Goal: Task Accomplishment & Management: Manage account settings

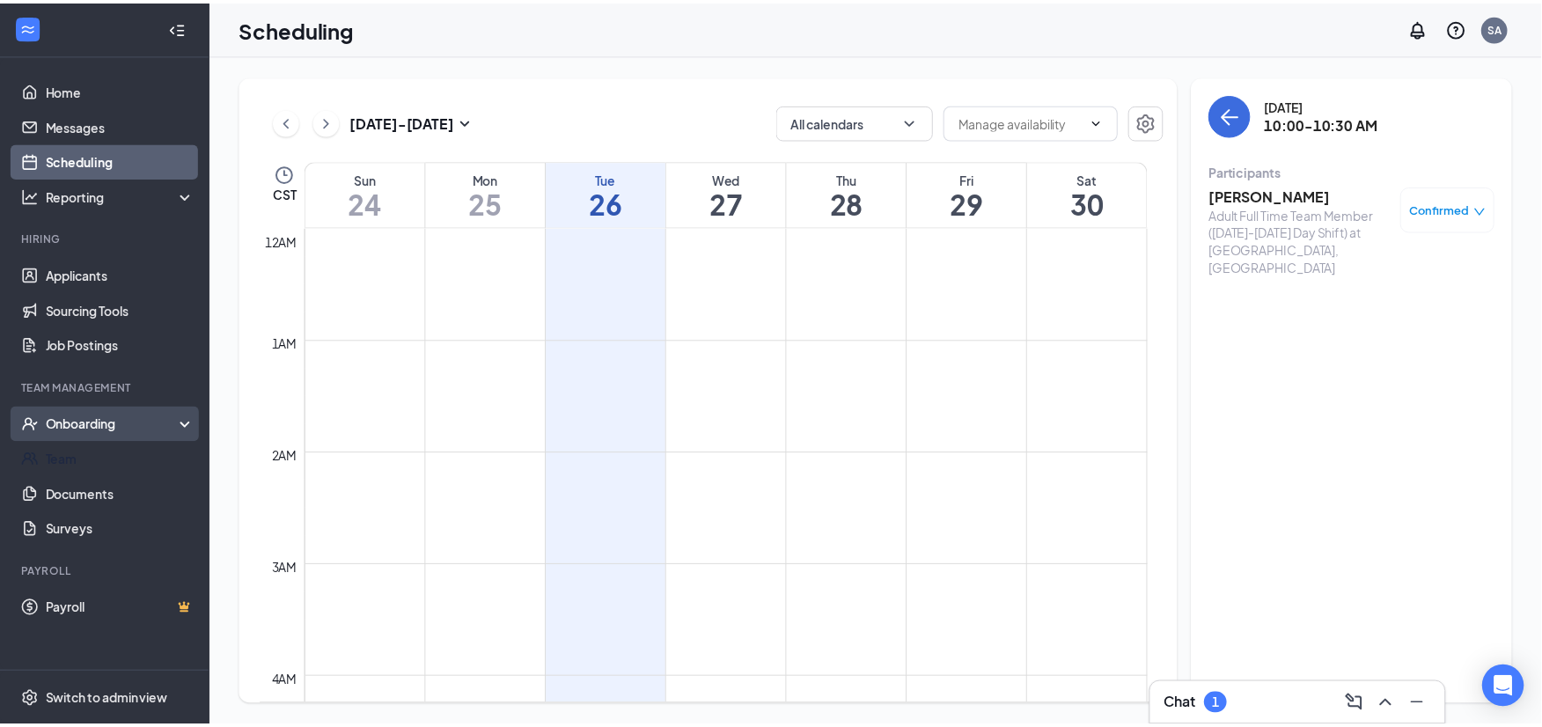
scroll to position [865, 0]
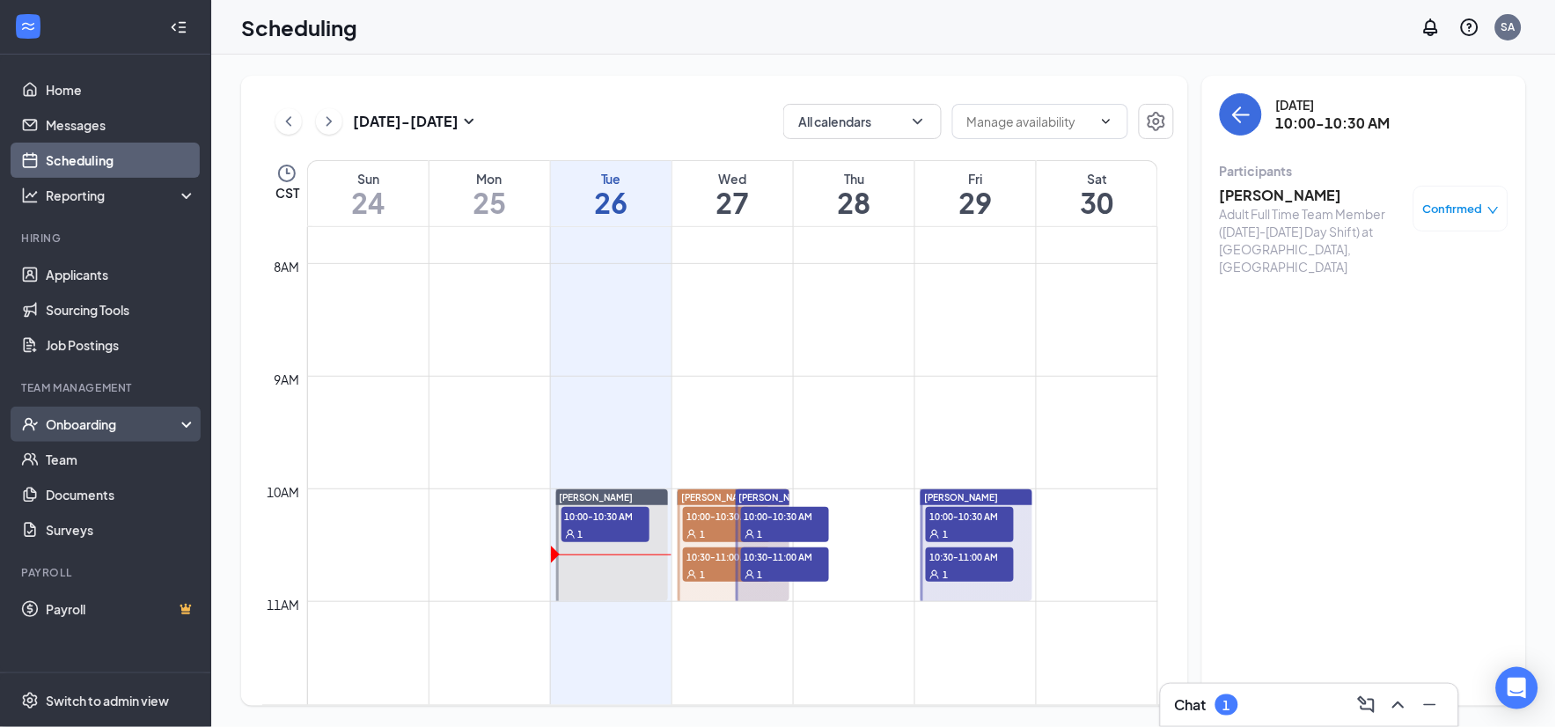
click at [108, 426] on div "Onboarding" at bounding box center [114, 424] width 136 height 18
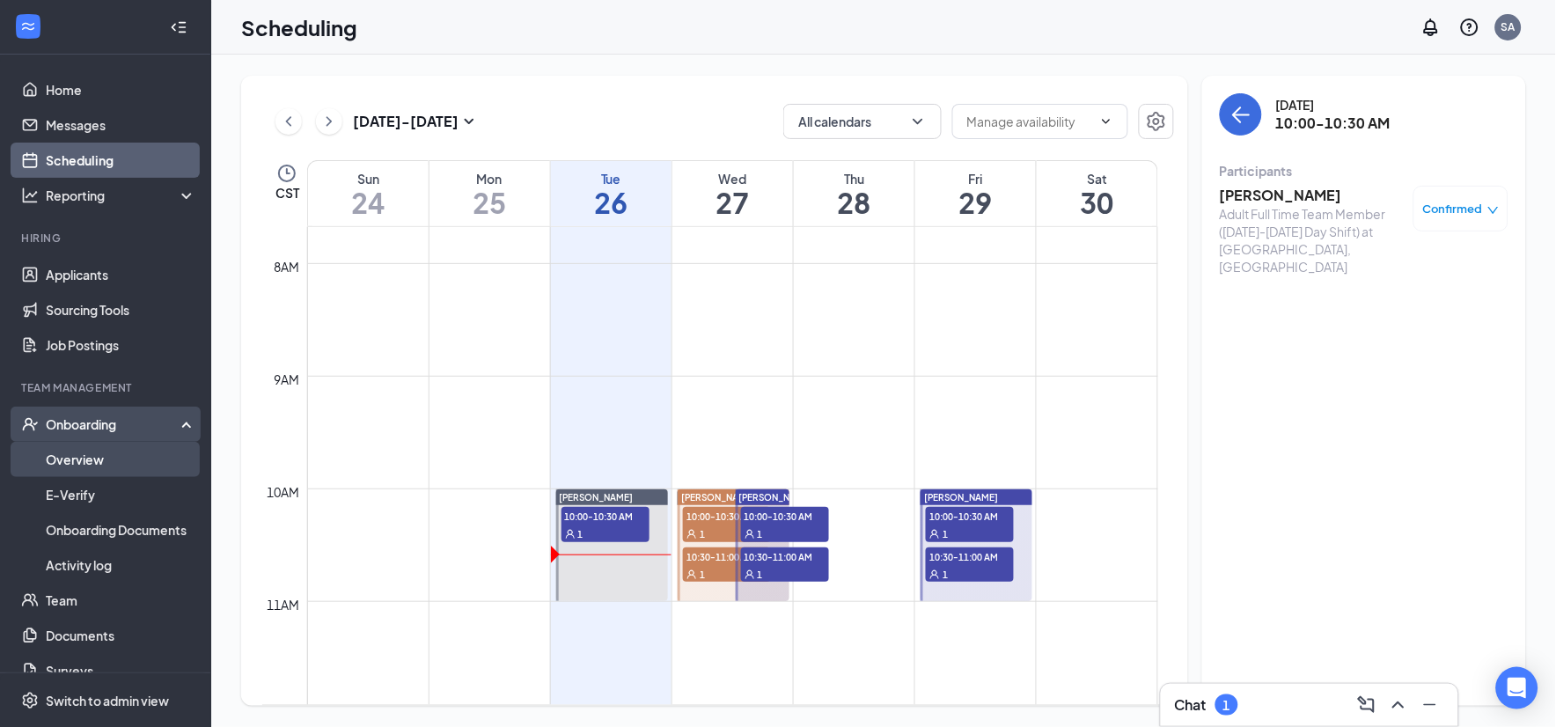
click at [119, 450] on link "Overview" at bounding box center [121, 459] width 150 height 35
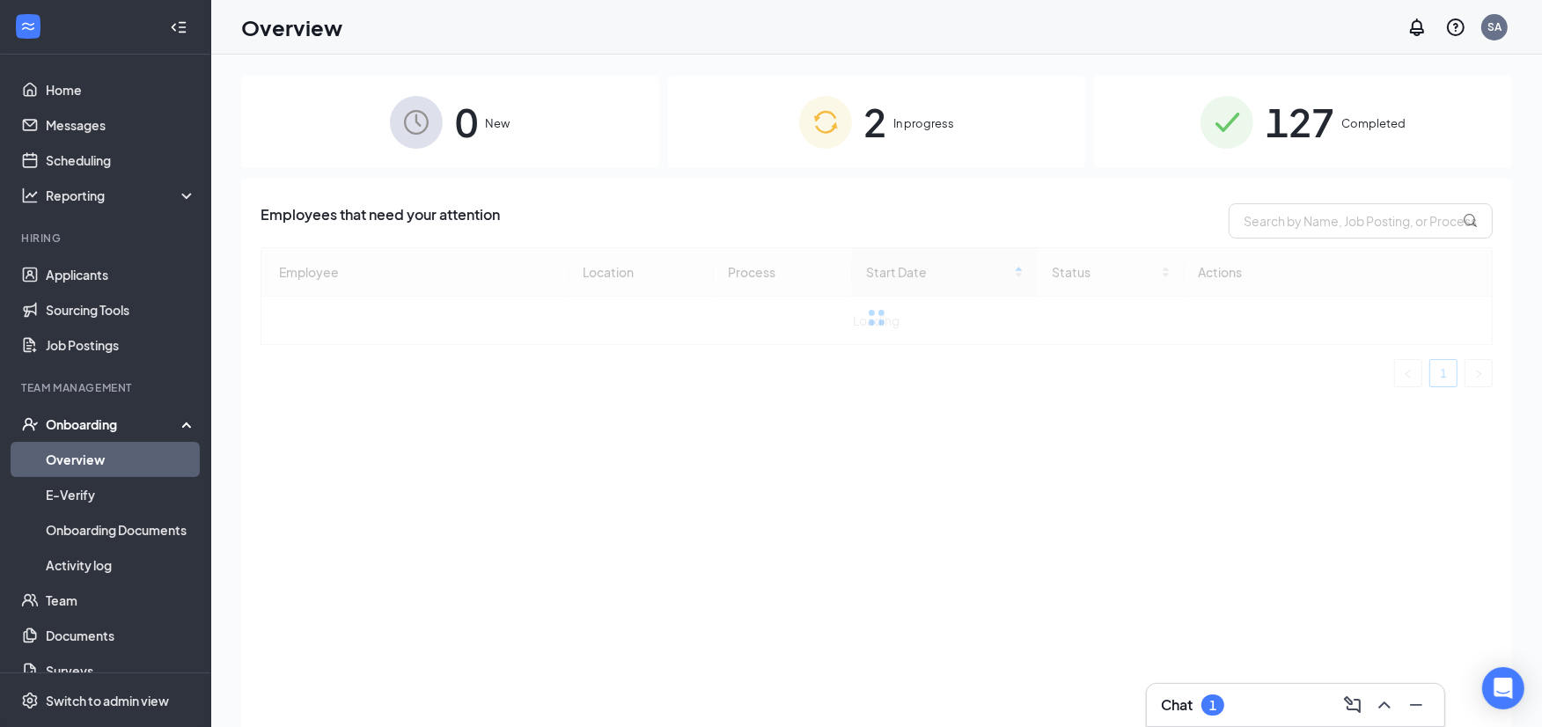
click at [905, 126] on span "In progress" at bounding box center [924, 123] width 61 height 18
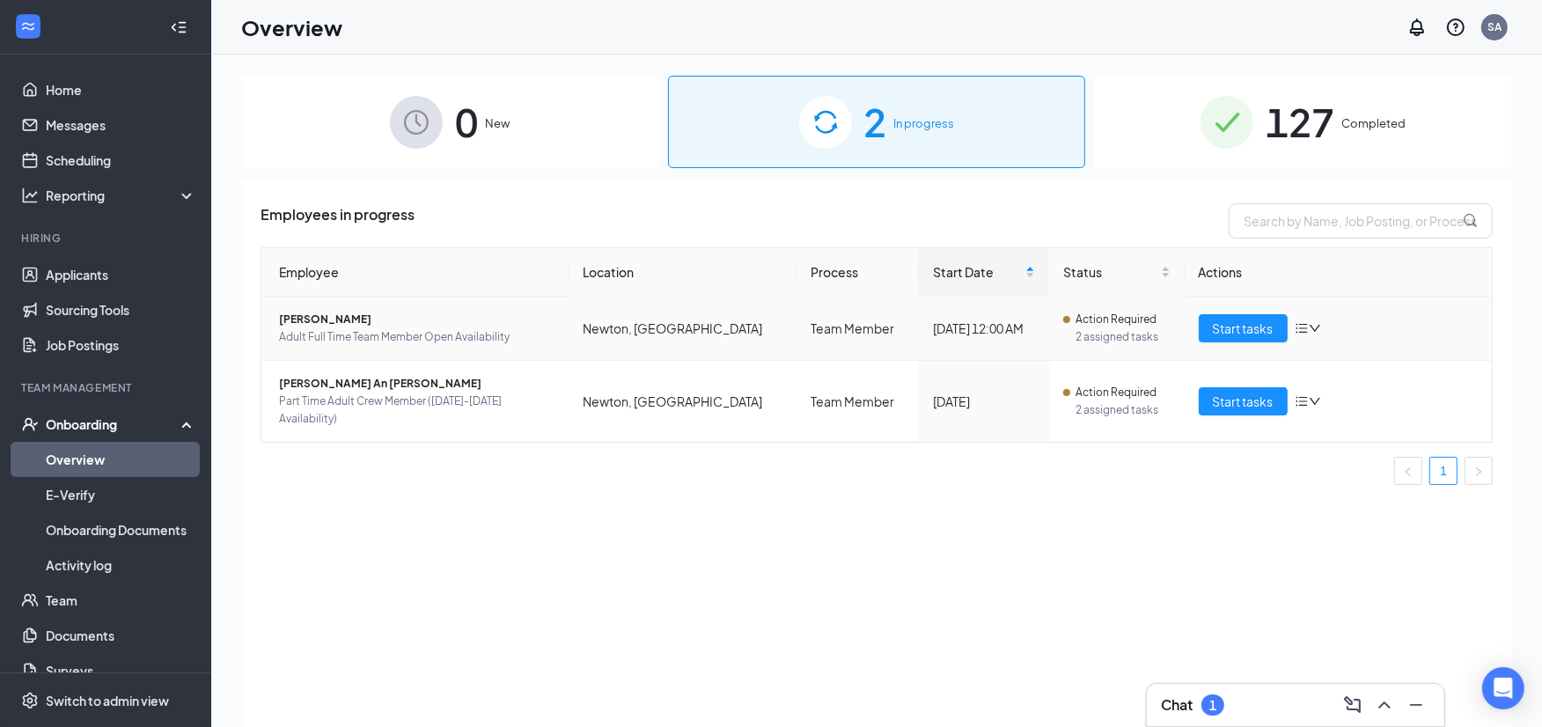
click at [296, 318] on span "[PERSON_NAME]" at bounding box center [417, 320] width 276 height 18
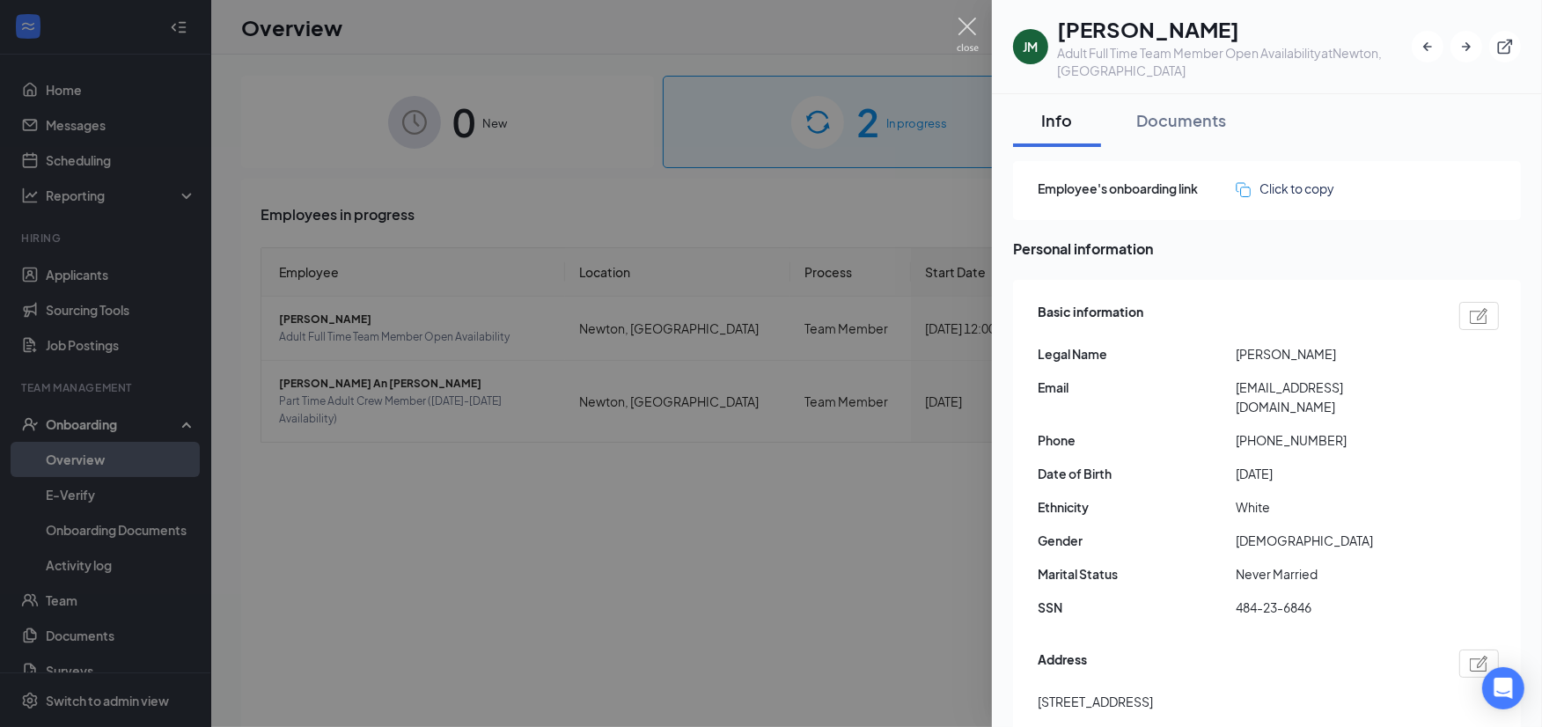
click at [968, 25] on img at bounding box center [968, 35] width 22 height 34
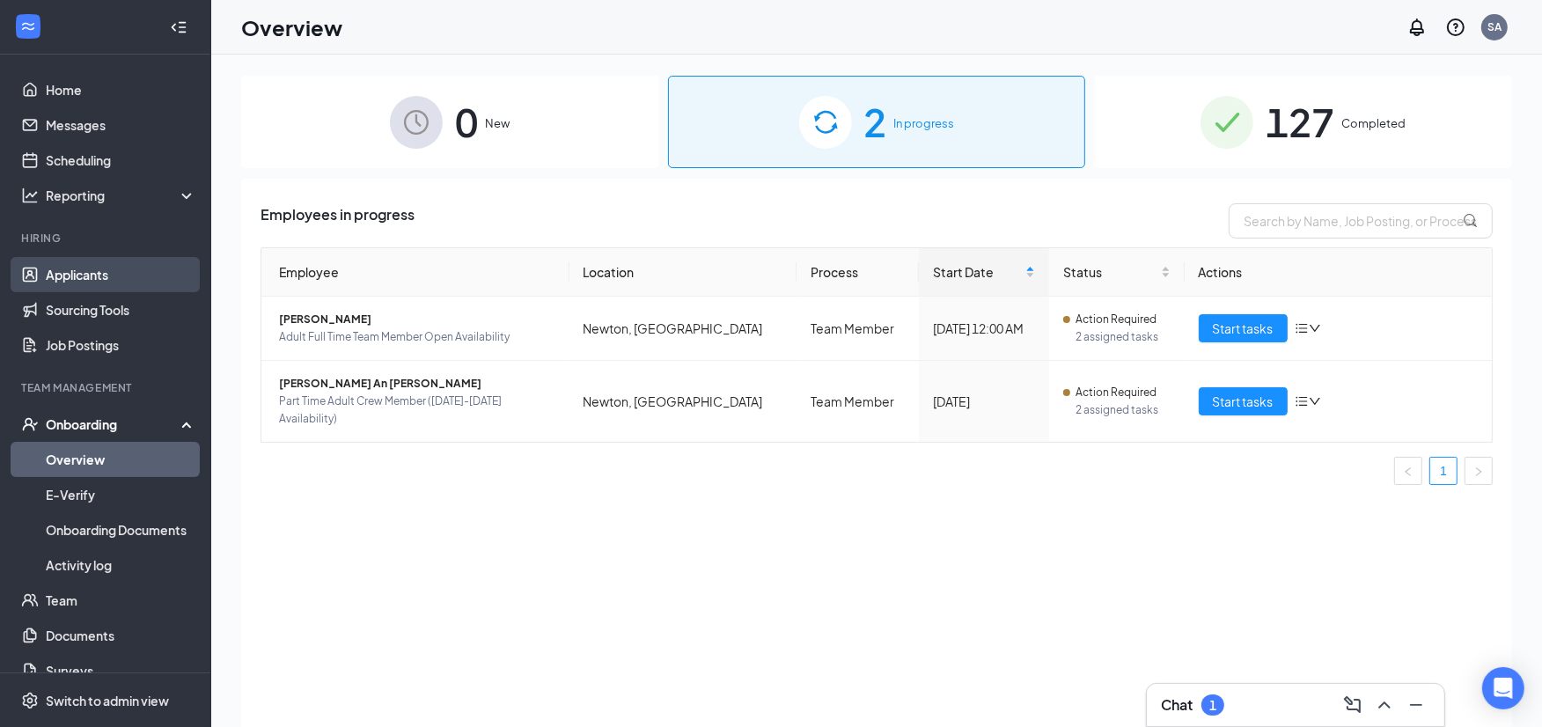
click at [110, 268] on link "Applicants" at bounding box center [121, 274] width 150 height 35
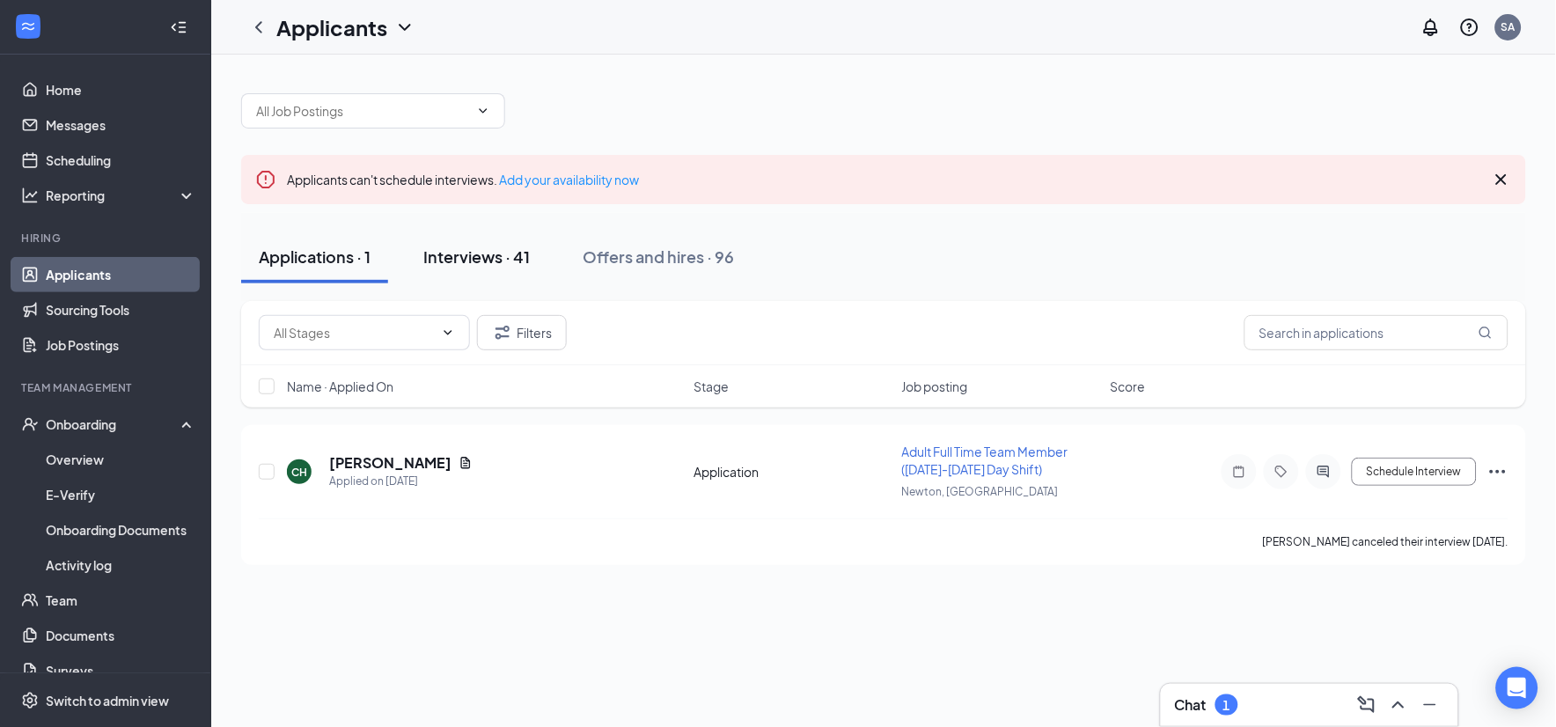
click at [495, 259] on div "Interviews · 41" at bounding box center [476, 257] width 106 height 22
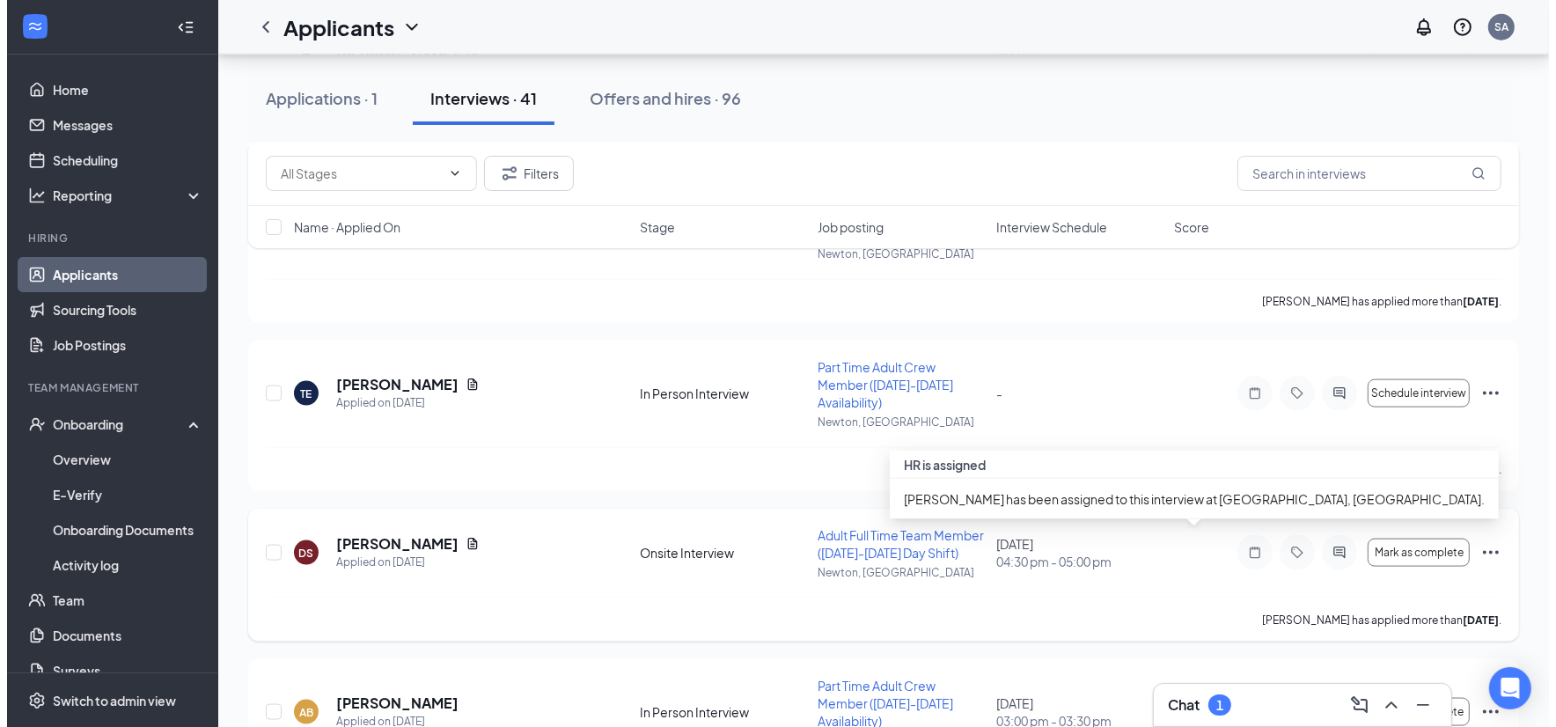
scroll to position [2216, 0]
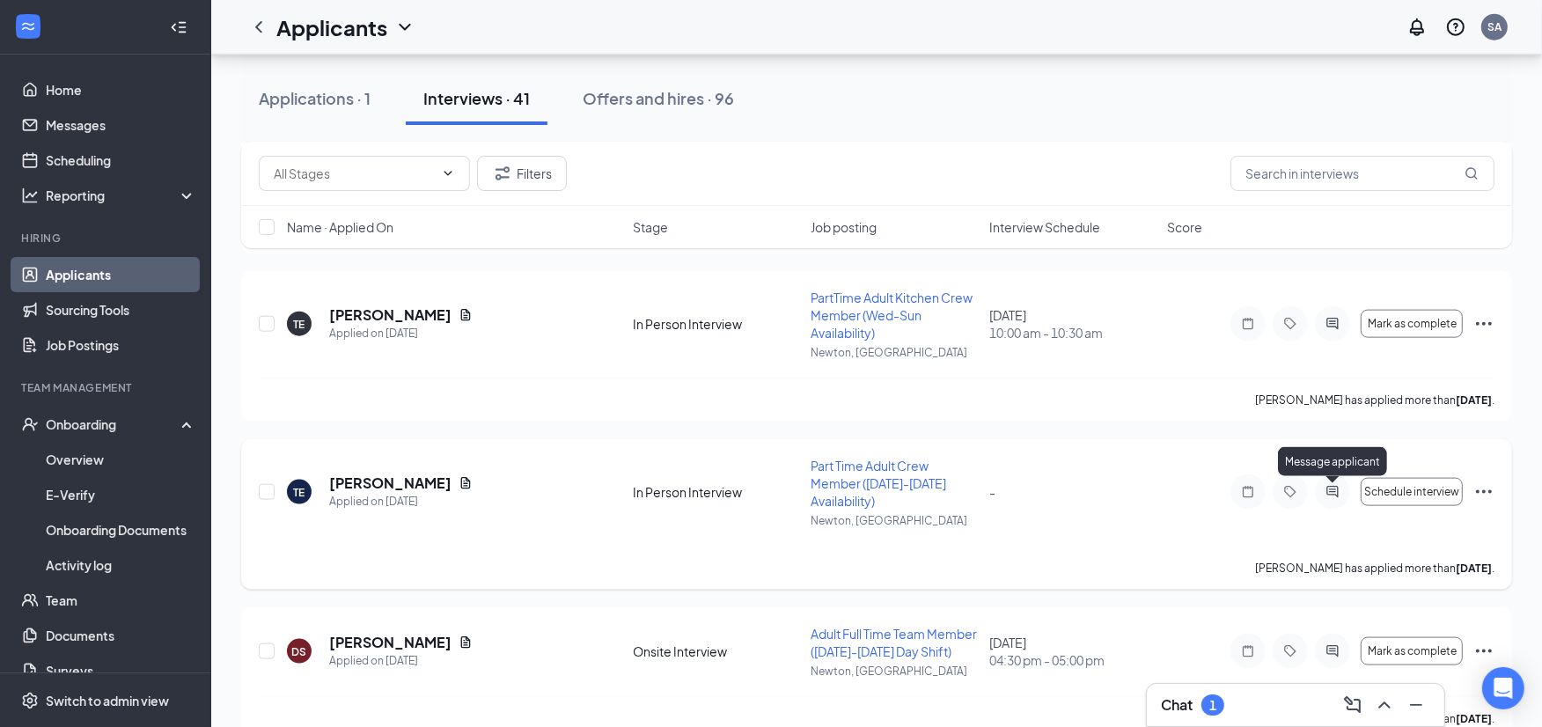
click at [1331, 490] on icon "ActiveChat" at bounding box center [1332, 492] width 21 height 14
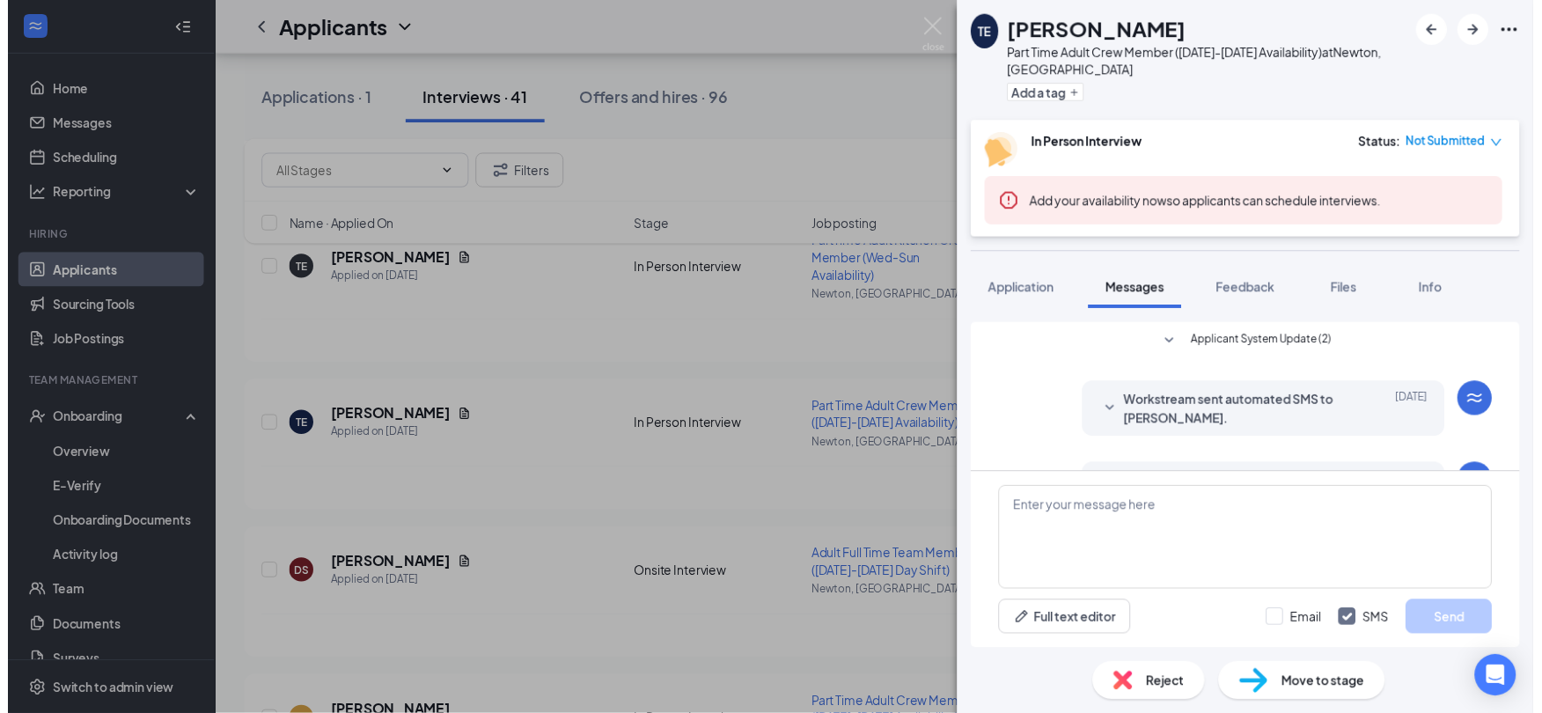
scroll to position [697, 0]
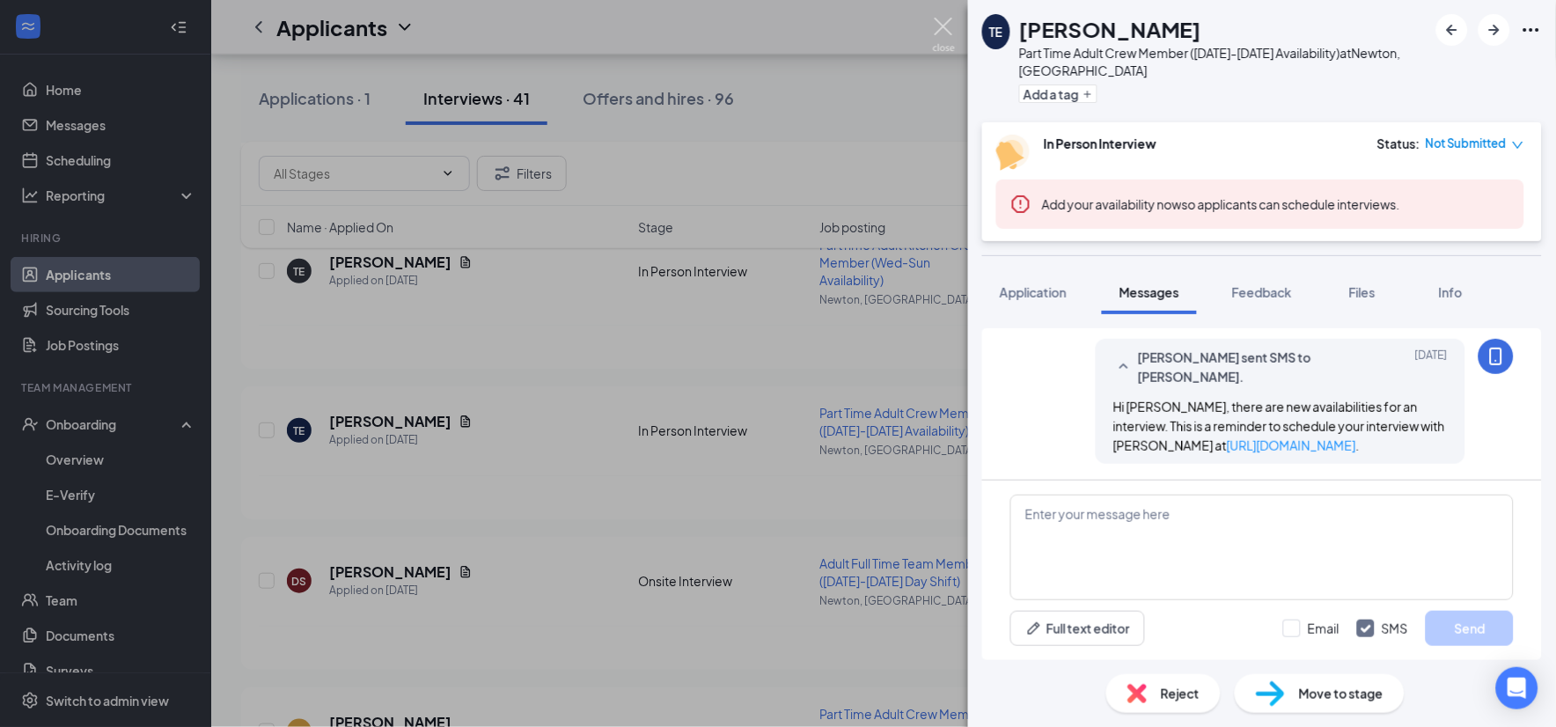
click at [945, 22] on img at bounding box center [944, 35] width 22 height 34
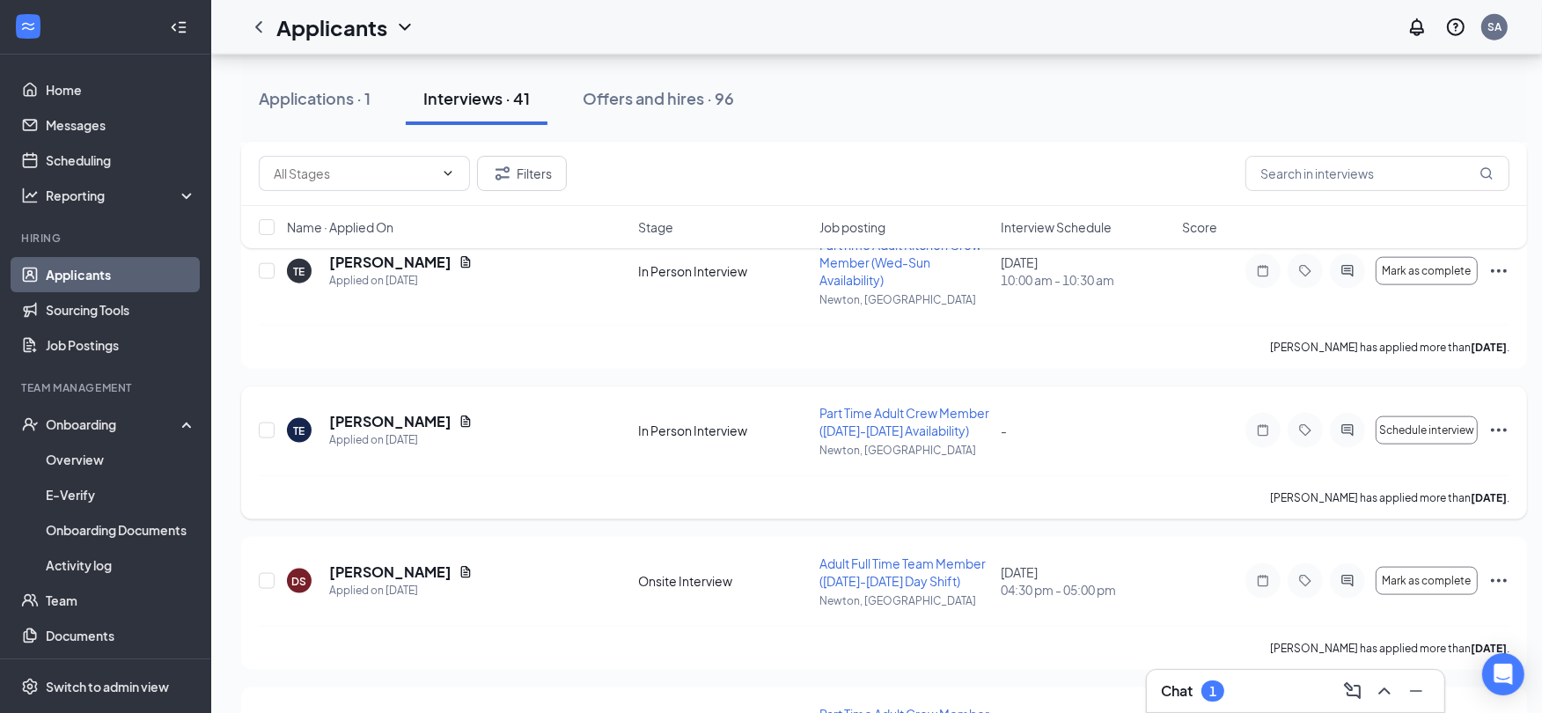
click at [1500, 441] on icon "Ellipses" at bounding box center [1498, 430] width 21 height 21
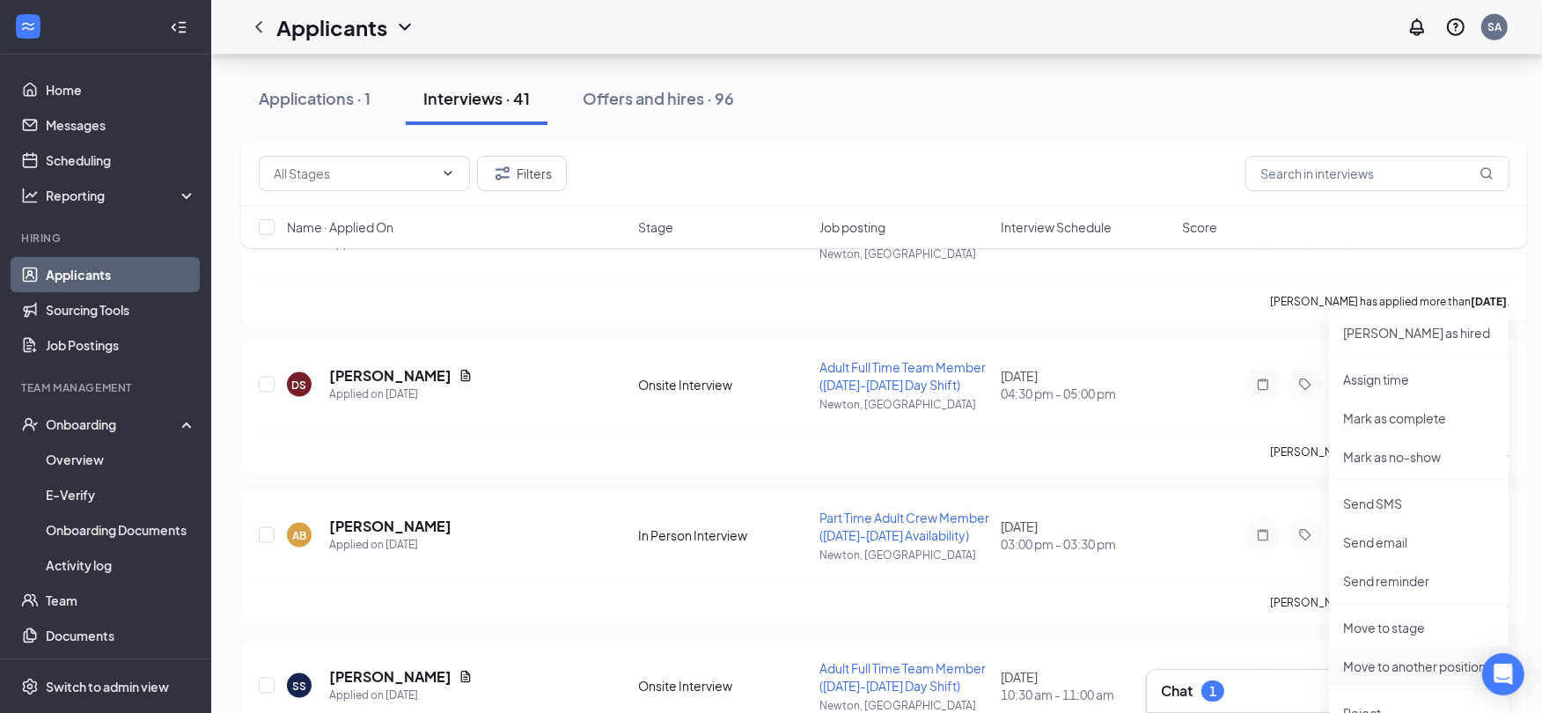
scroll to position [2510, 0]
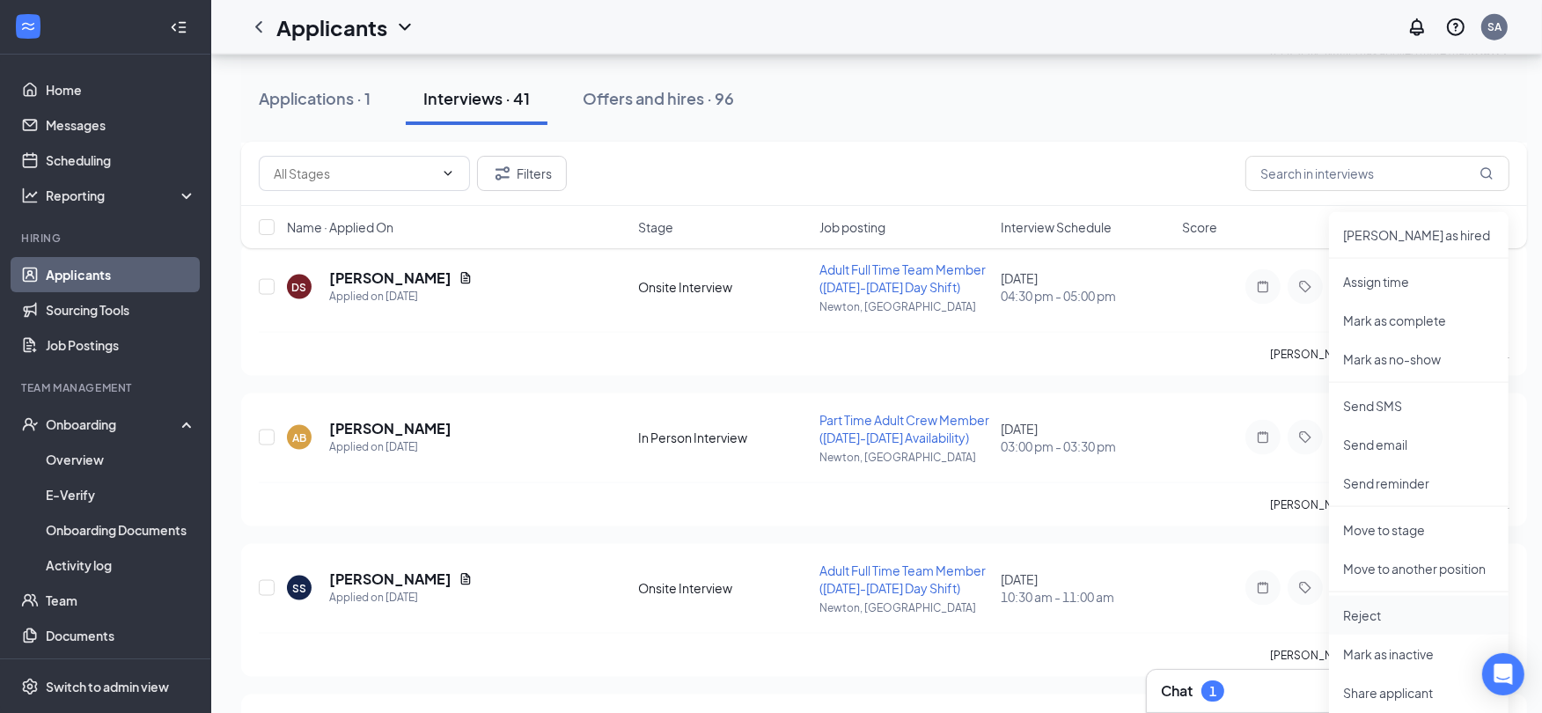
click at [1427, 614] on p "Reject" at bounding box center [1418, 615] width 151 height 18
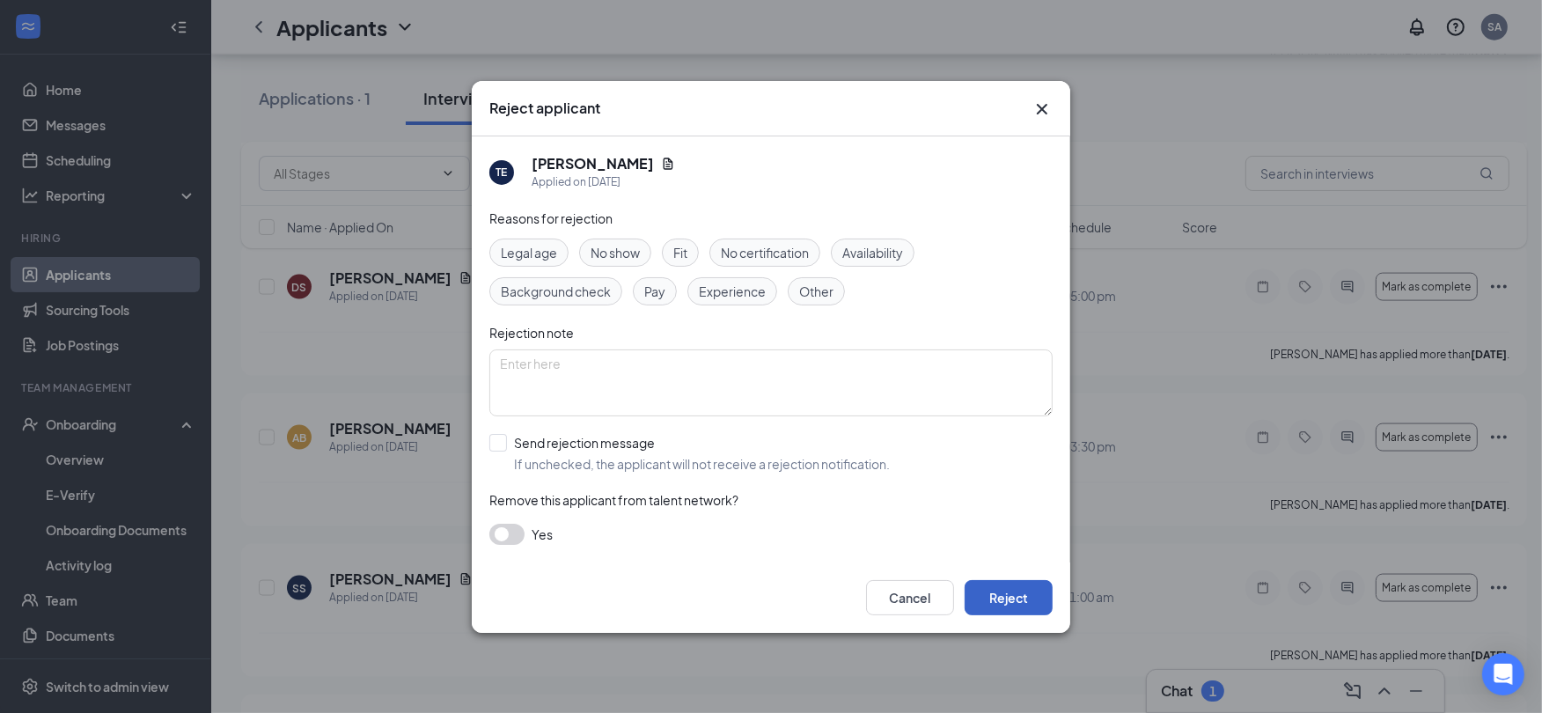
click at [1032, 600] on button "Reject" at bounding box center [1008, 597] width 88 height 35
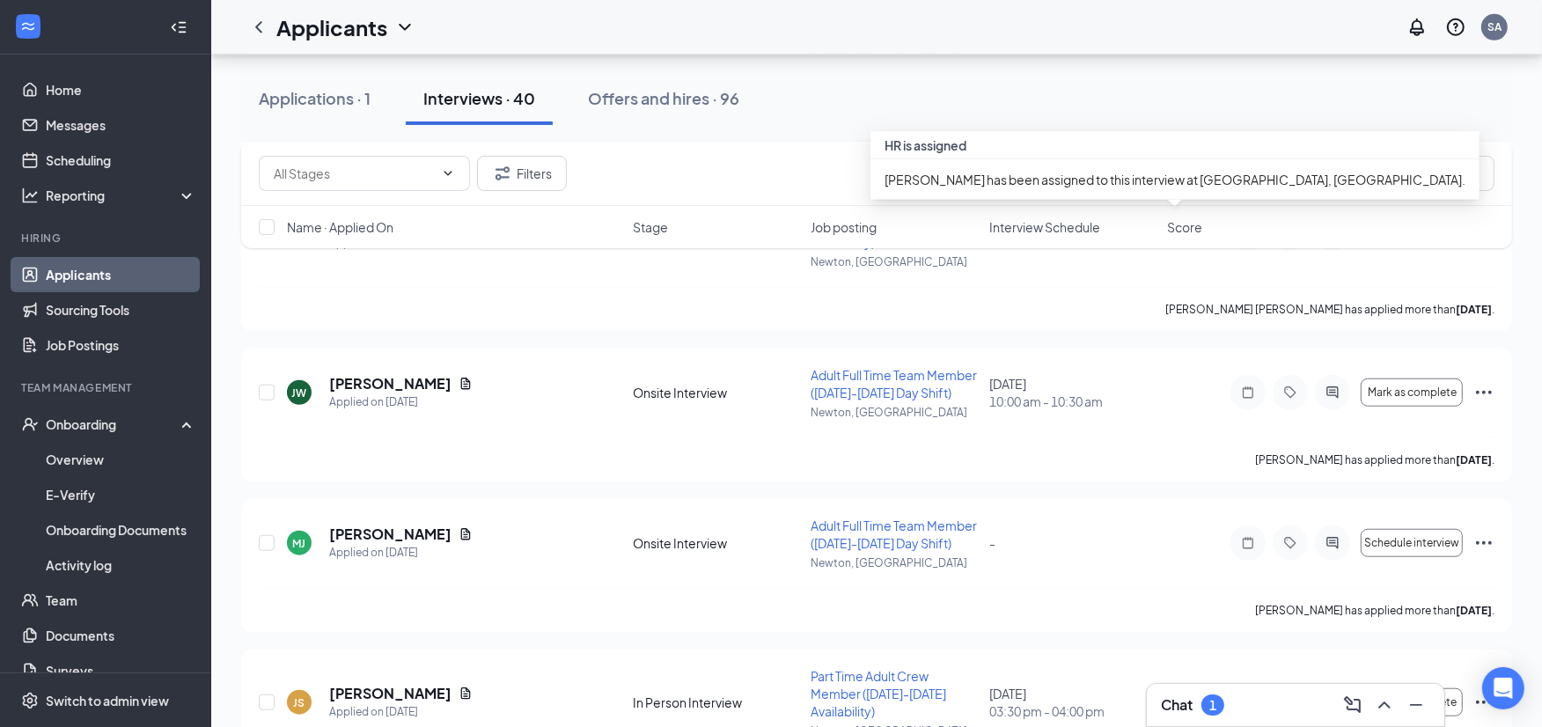
scroll to position [1466, 0]
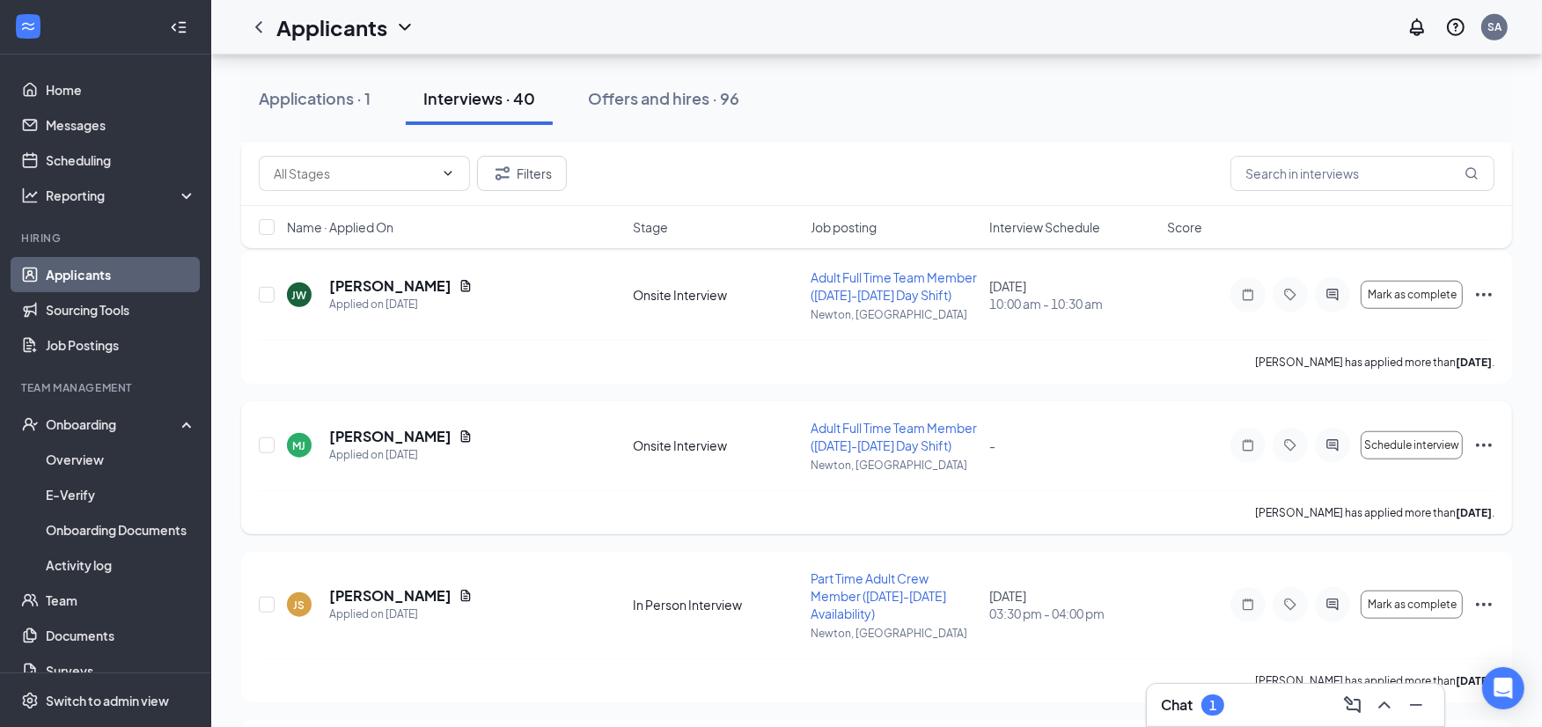
click at [1480, 443] on icon "Ellipses" at bounding box center [1483, 445] width 21 height 21
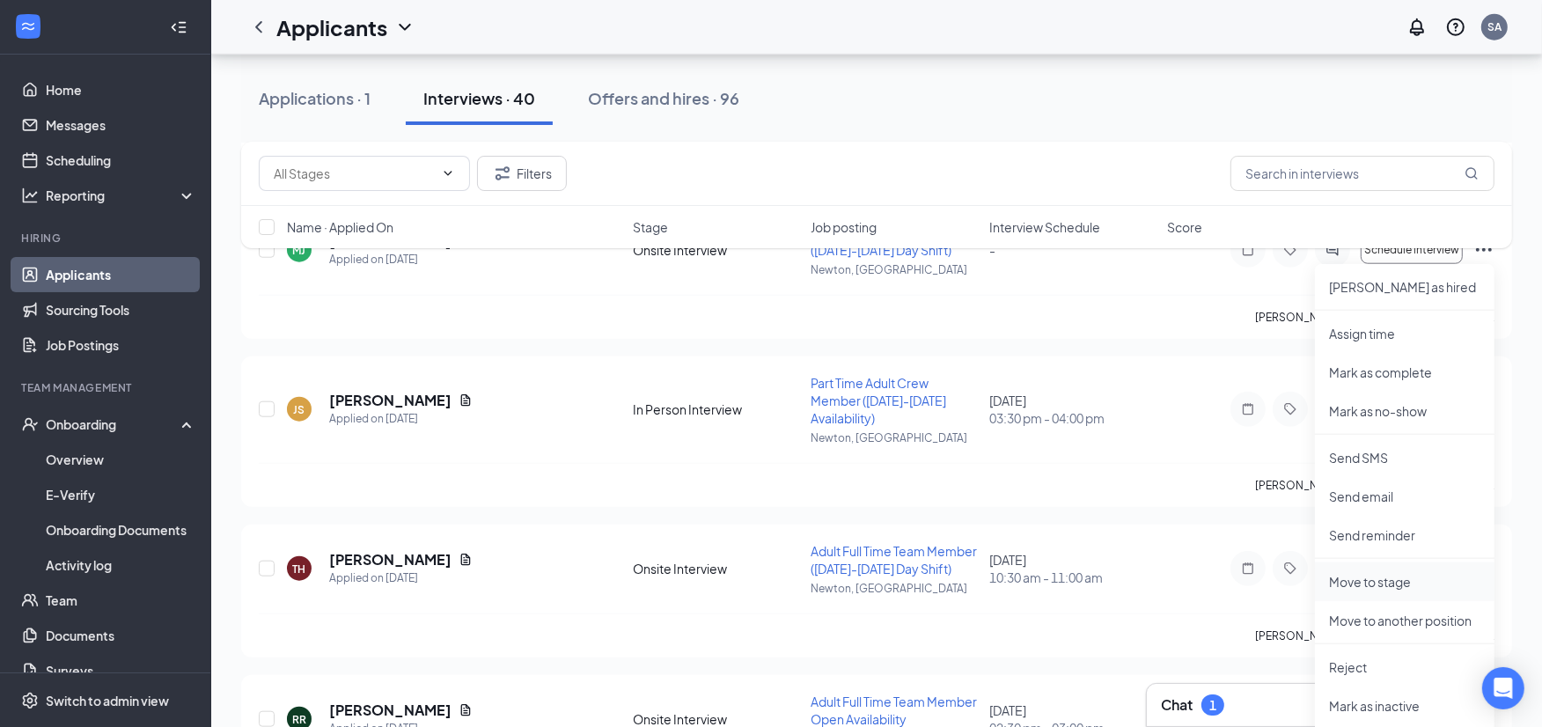
scroll to position [1760, 0]
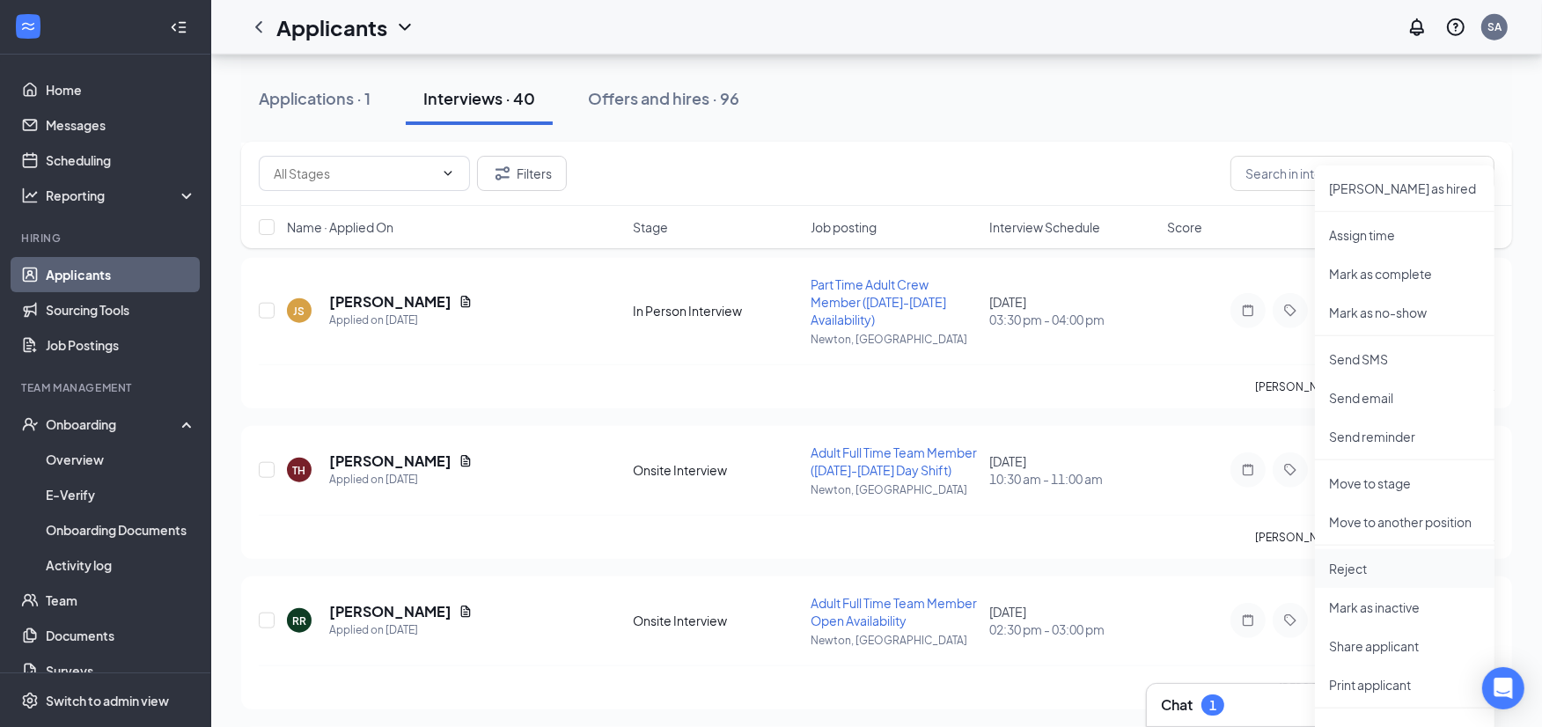
click at [1411, 568] on p "Reject" at bounding box center [1404, 569] width 151 height 18
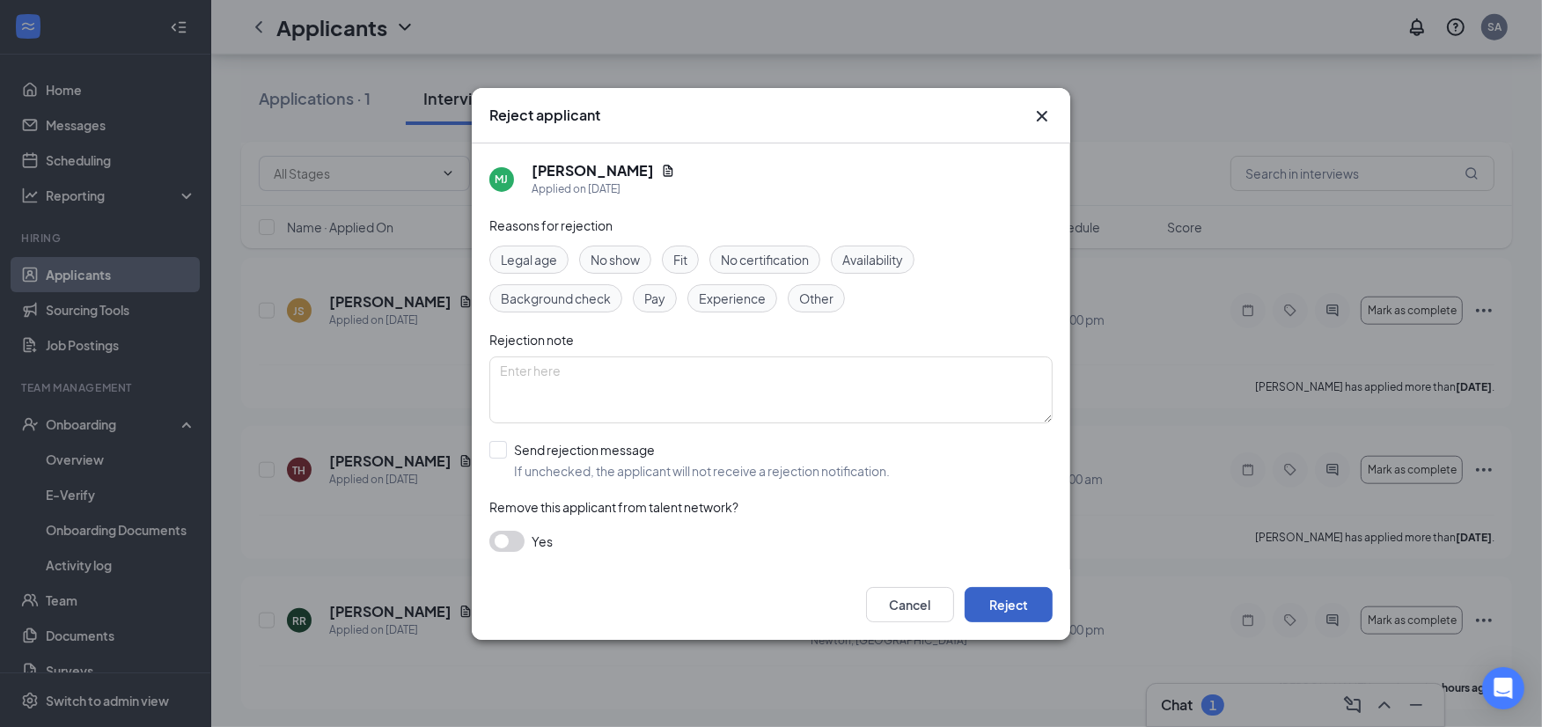
click at [1017, 603] on button "Reject" at bounding box center [1008, 604] width 88 height 35
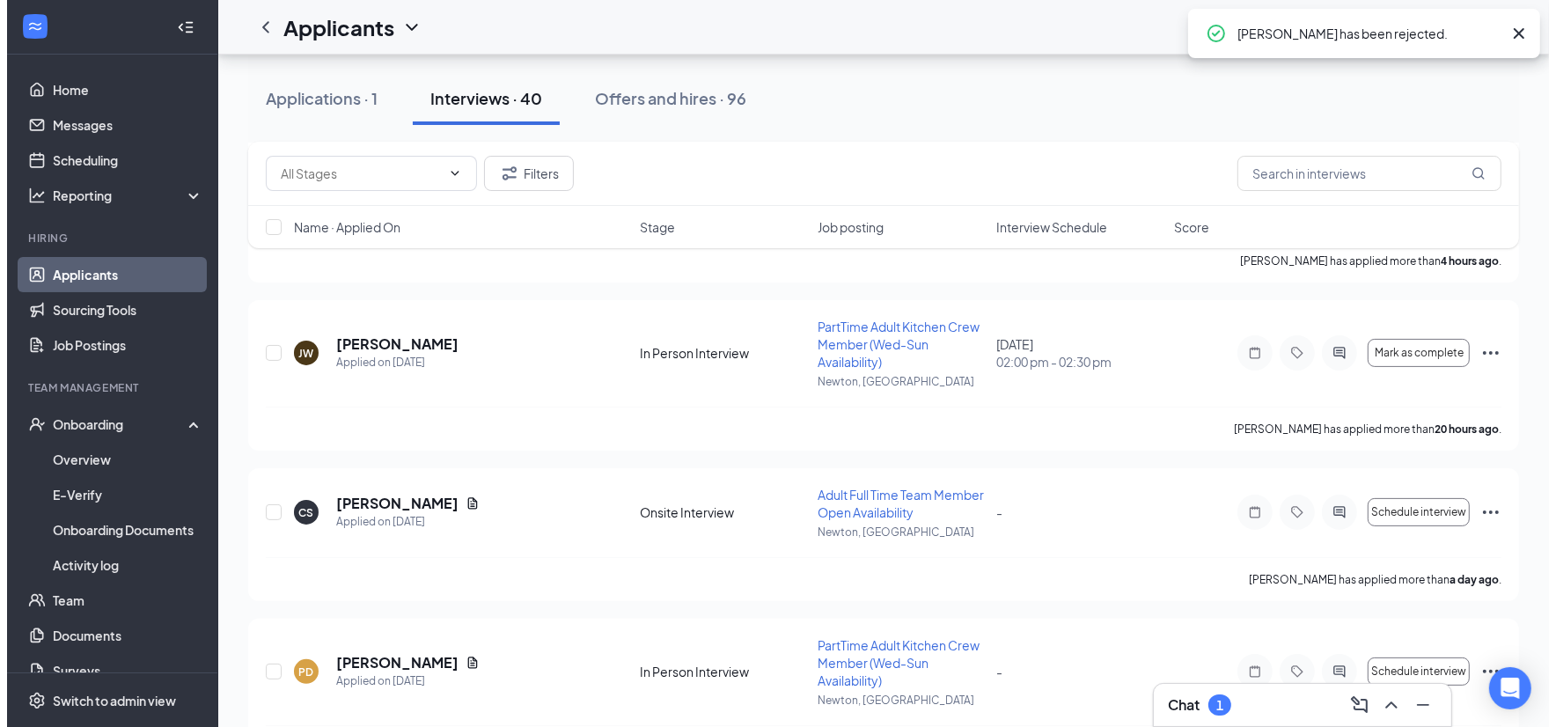
scroll to position [0, 0]
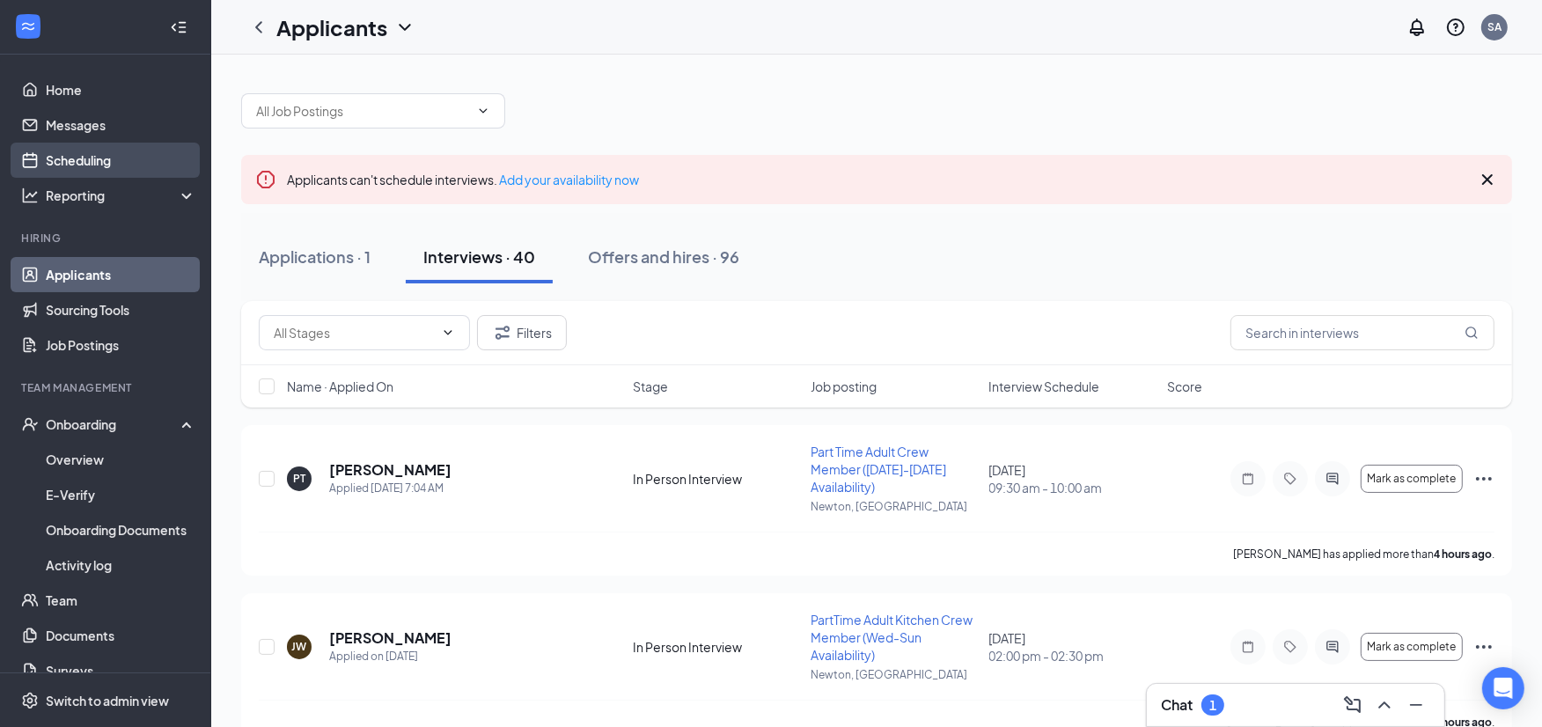
click at [132, 156] on link "Scheduling" at bounding box center [121, 160] width 150 height 35
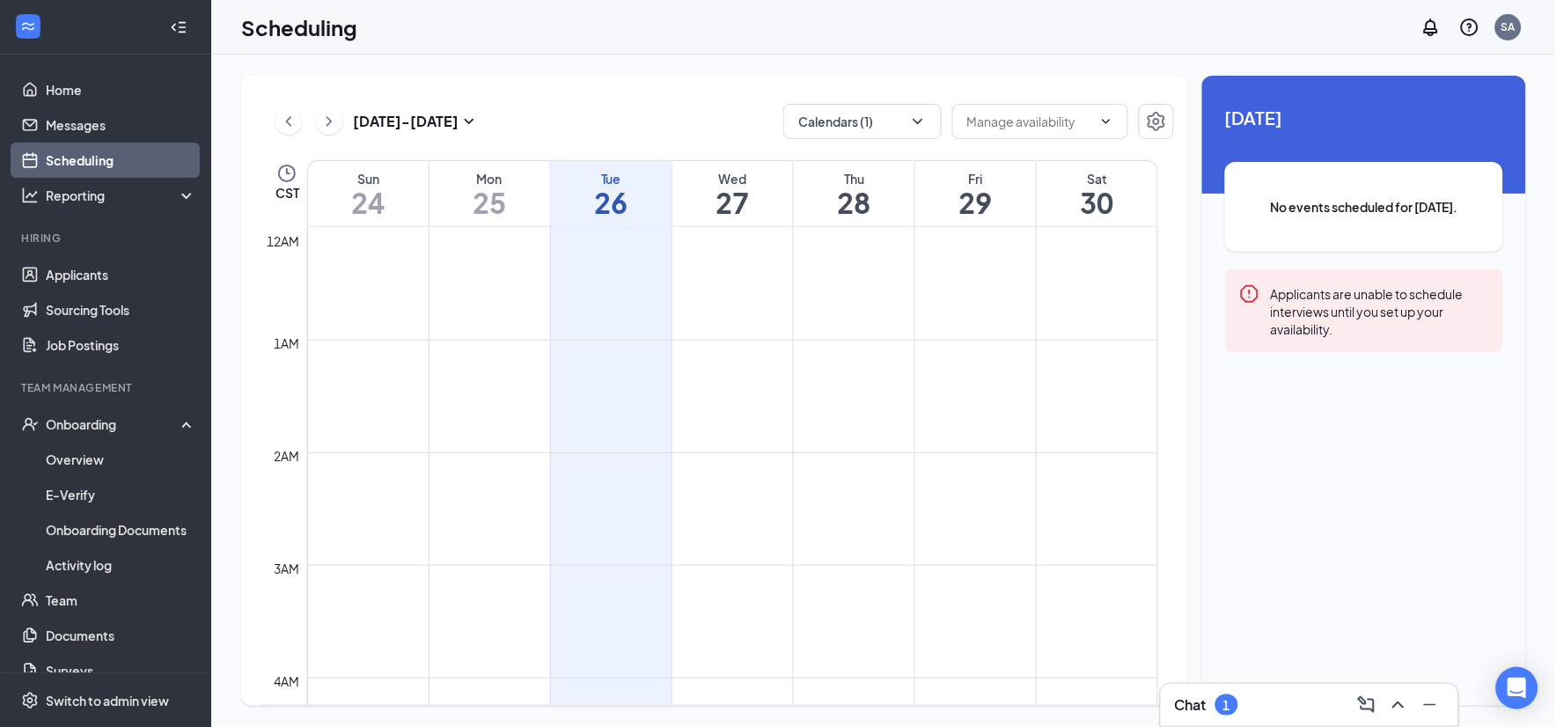
scroll to position [865, 0]
click at [927, 125] on button "Calendars (1)" at bounding box center [862, 121] width 158 height 35
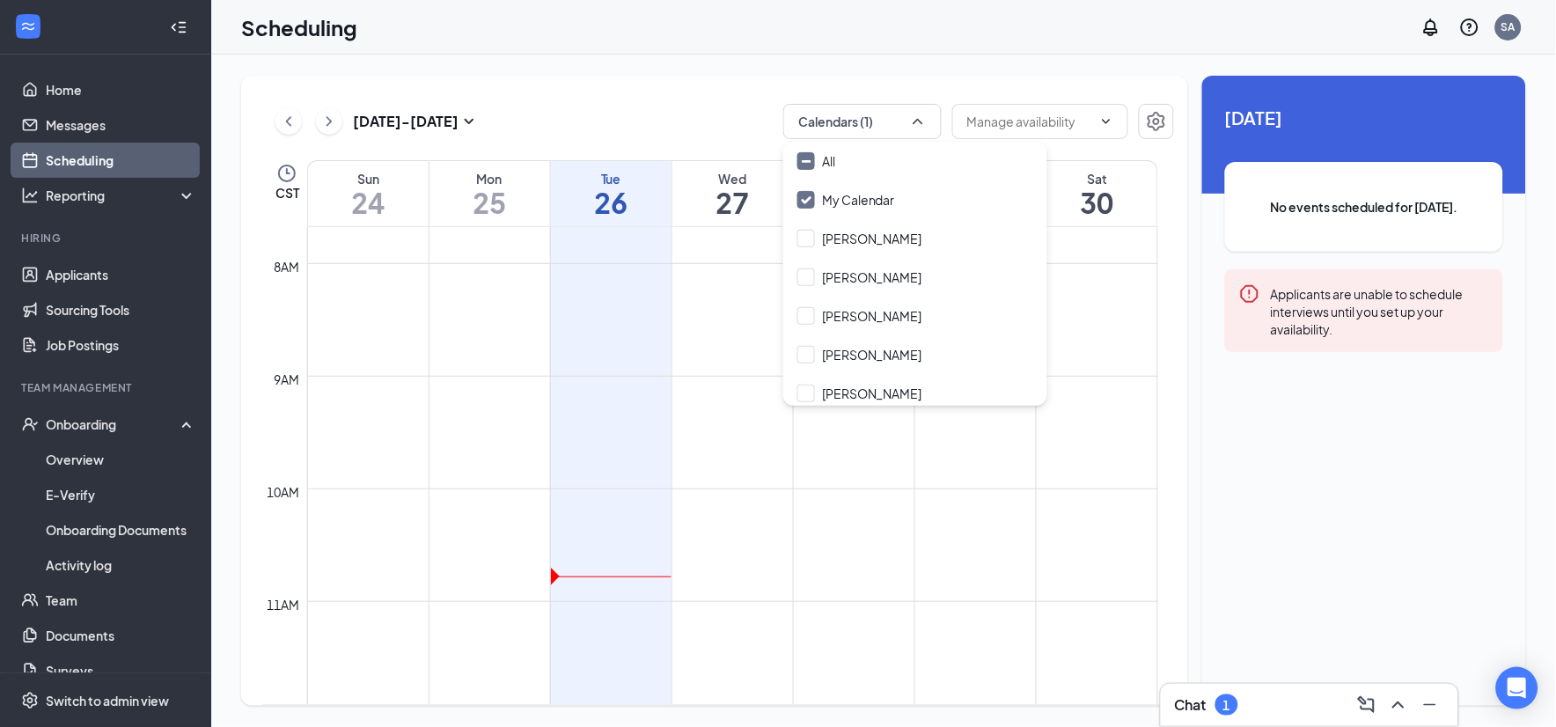
drag, startPoint x: 801, startPoint y: 161, endPoint x: 781, endPoint y: 154, distance: 21.4
click at [802, 161] on input "All" at bounding box center [816, 161] width 38 height 18
checkbox input "true"
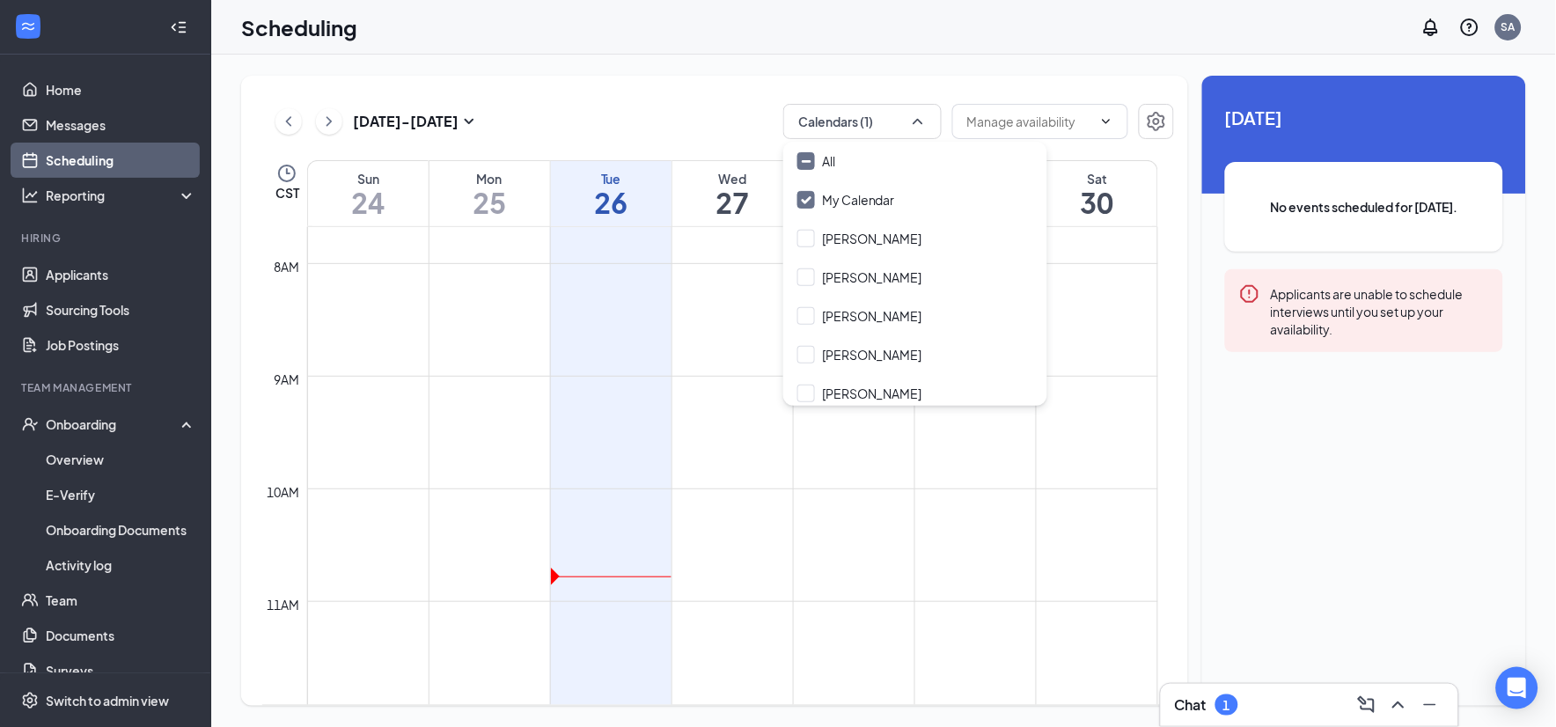
checkbox input "true"
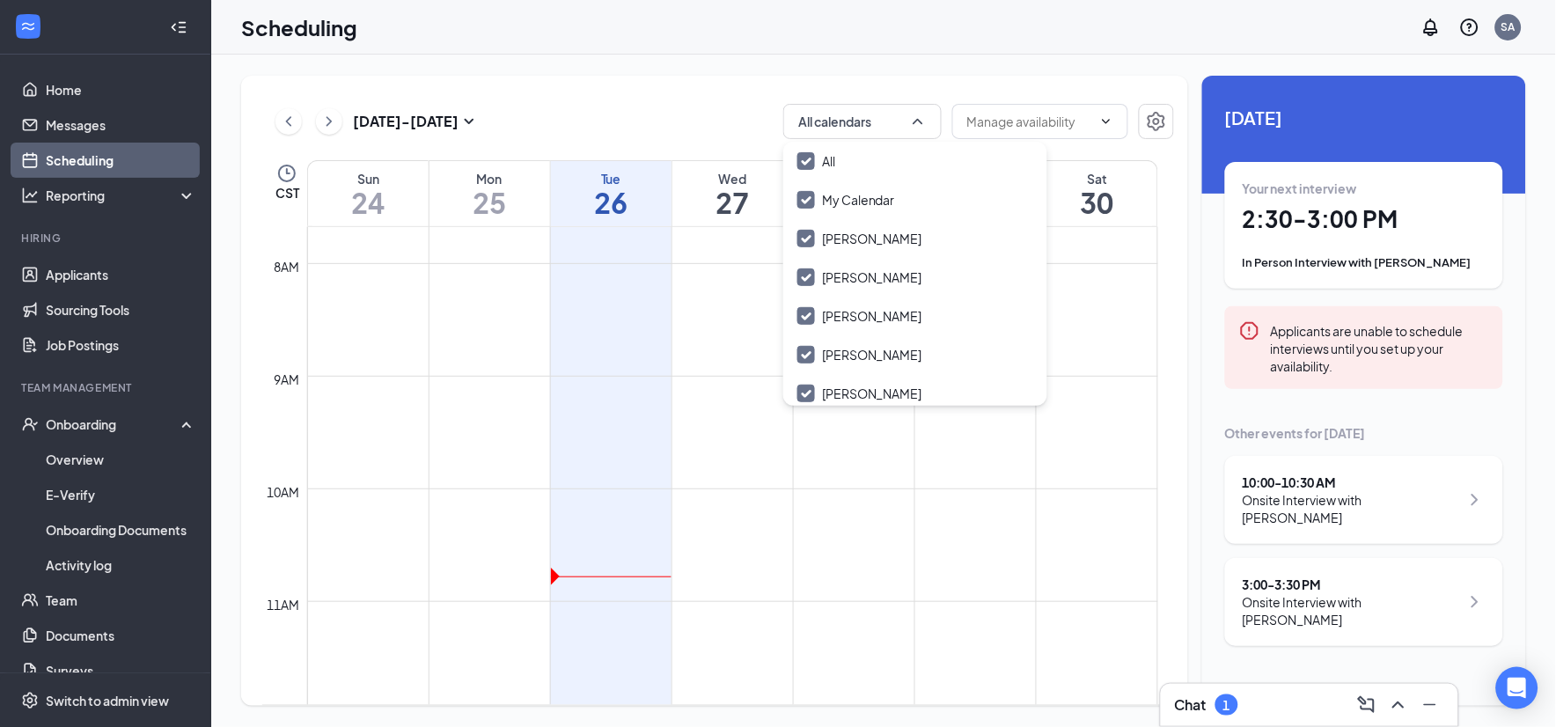
click at [675, 115] on div "[DATE] - [DATE] All calendars" at bounding box center [718, 121] width 912 height 35
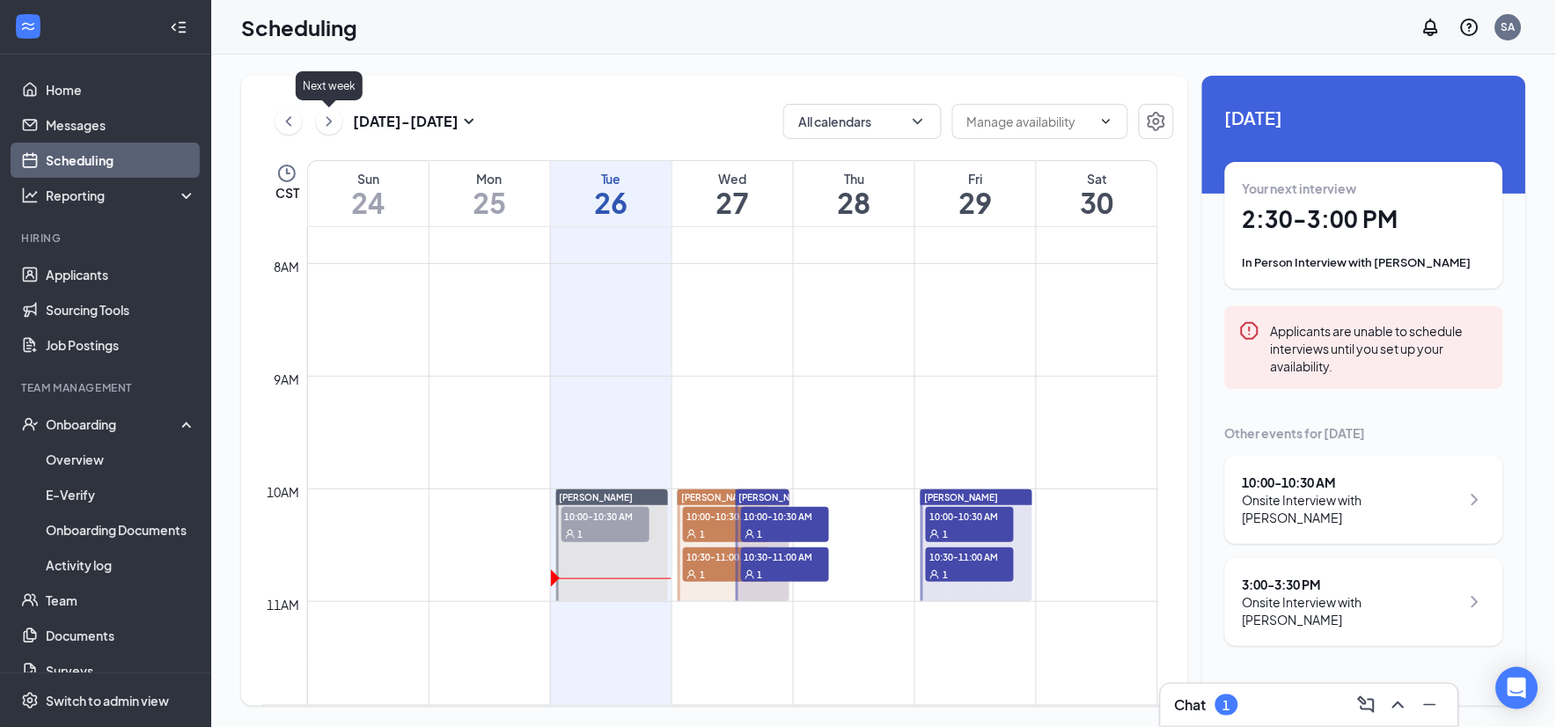
click at [327, 118] on icon "ChevronRight" at bounding box center [328, 121] width 5 height 10
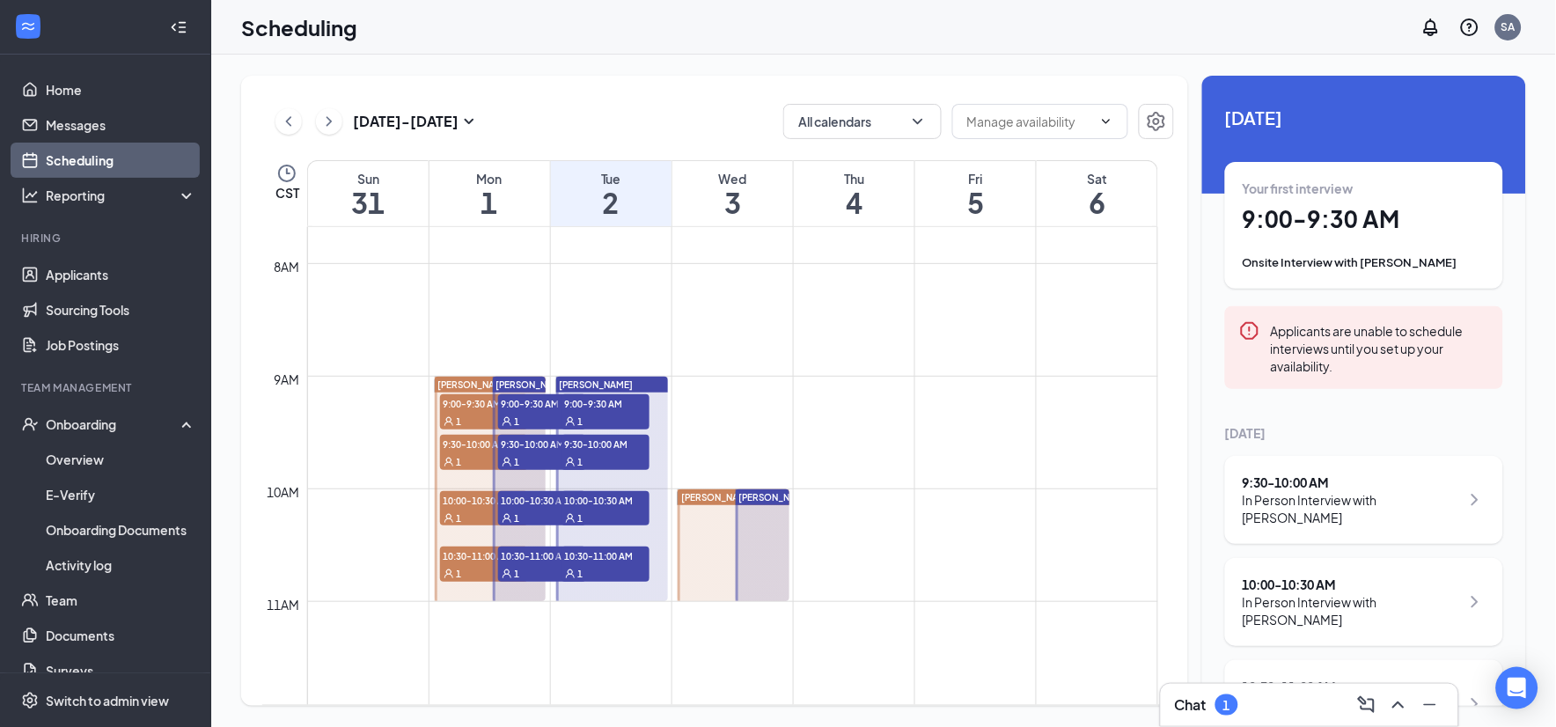
scroll to position [963, 0]
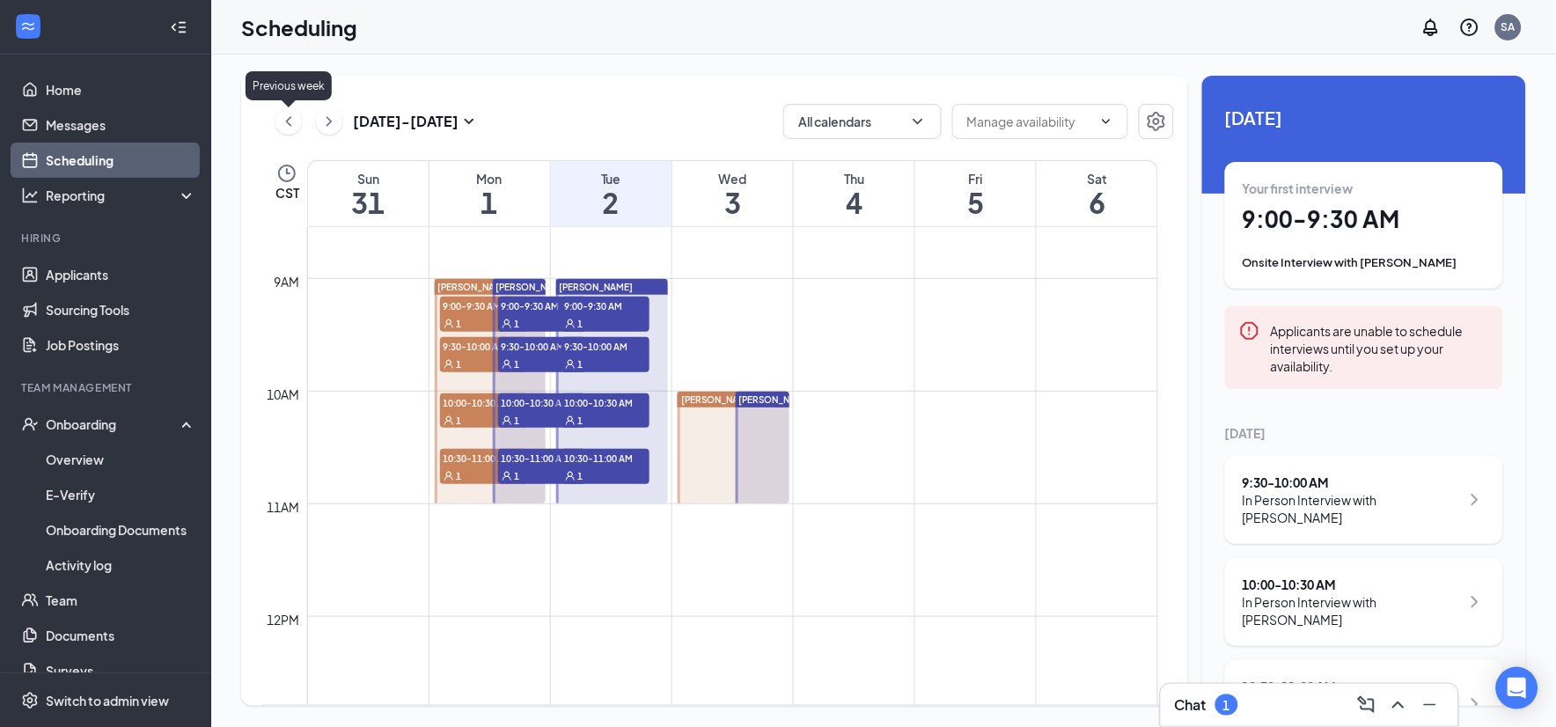
click at [289, 121] on icon "ChevronLeft" at bounding box center [289, 121] width 18 height 21
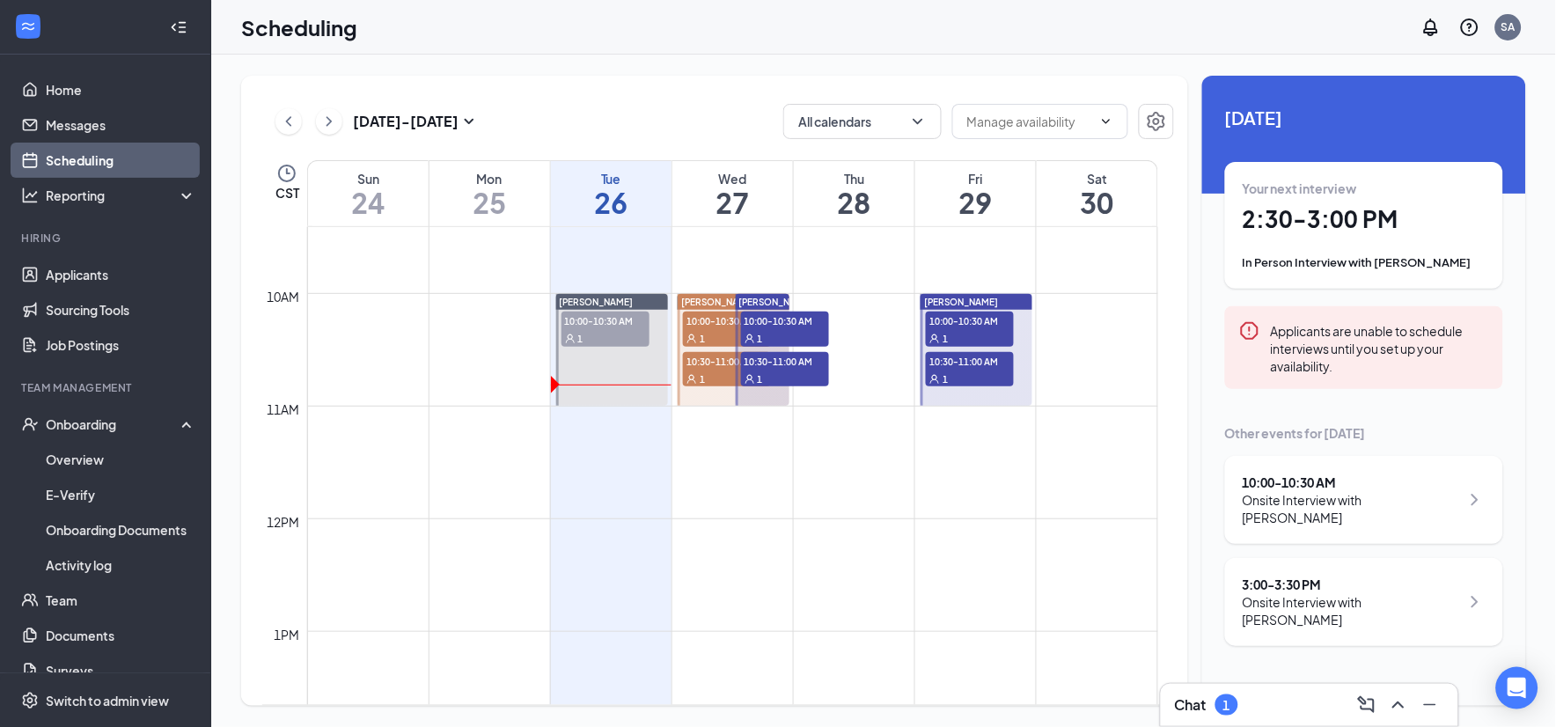
scroll to position [963, 0]
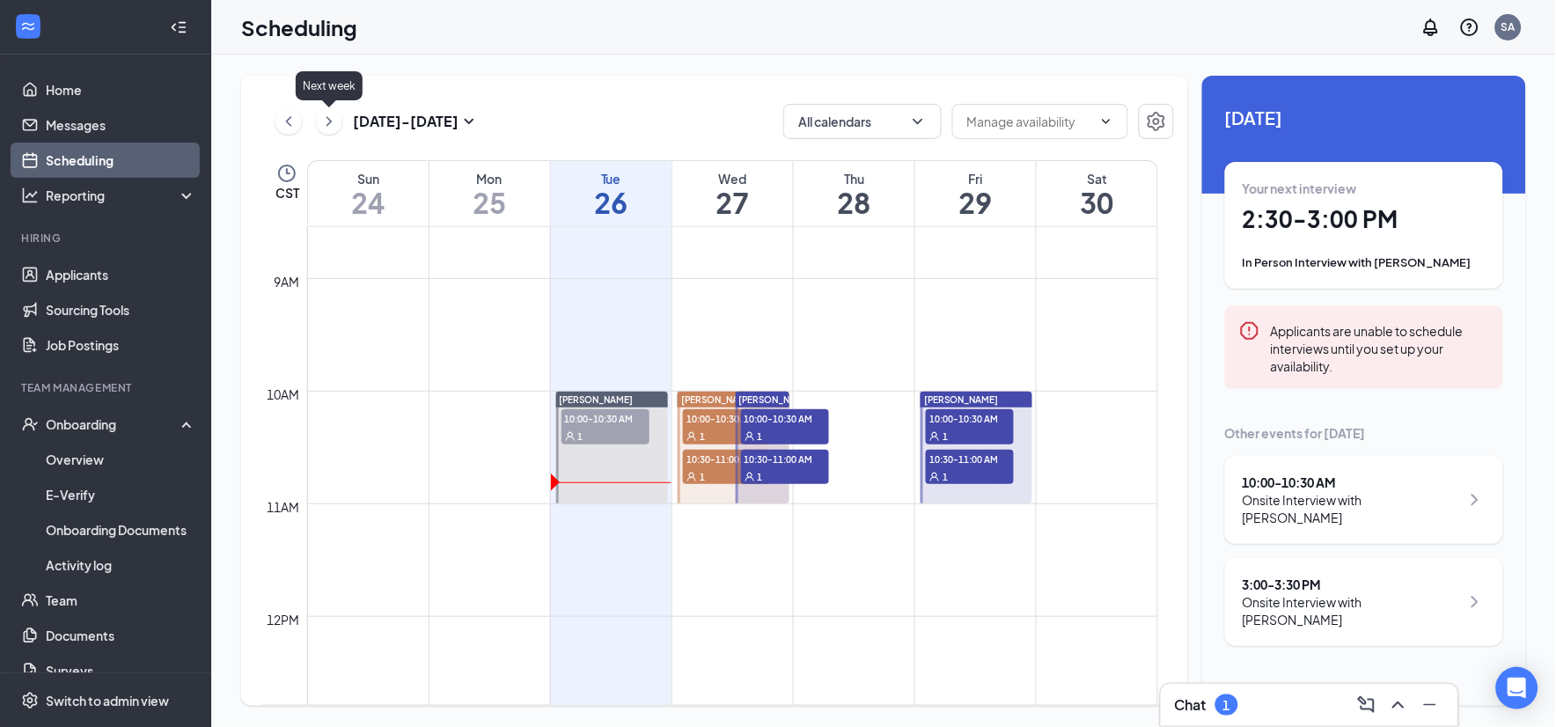
click at [326, 121] on icon "ChevronRight" at bounding box center [329, 121] width 18 height 21
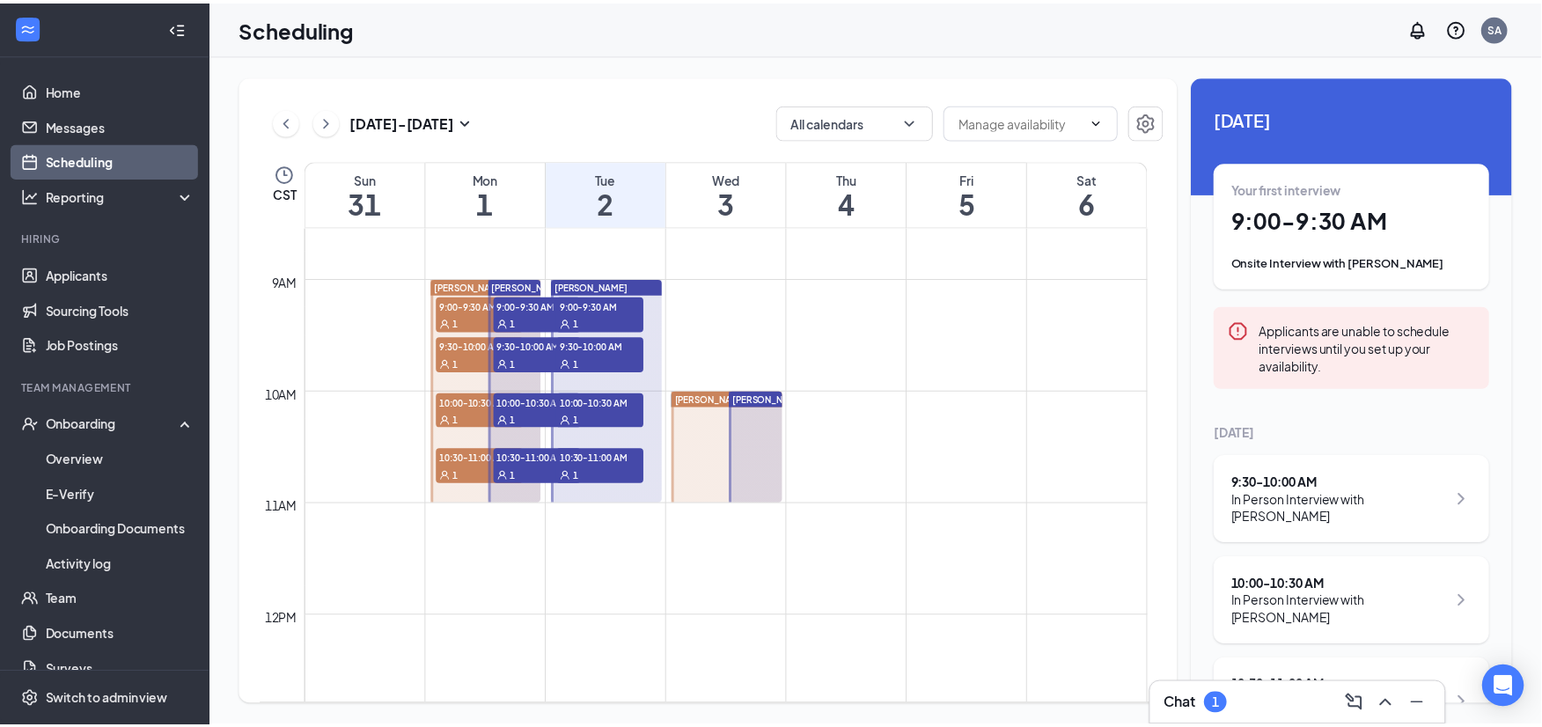
scroll to position [865, 0]
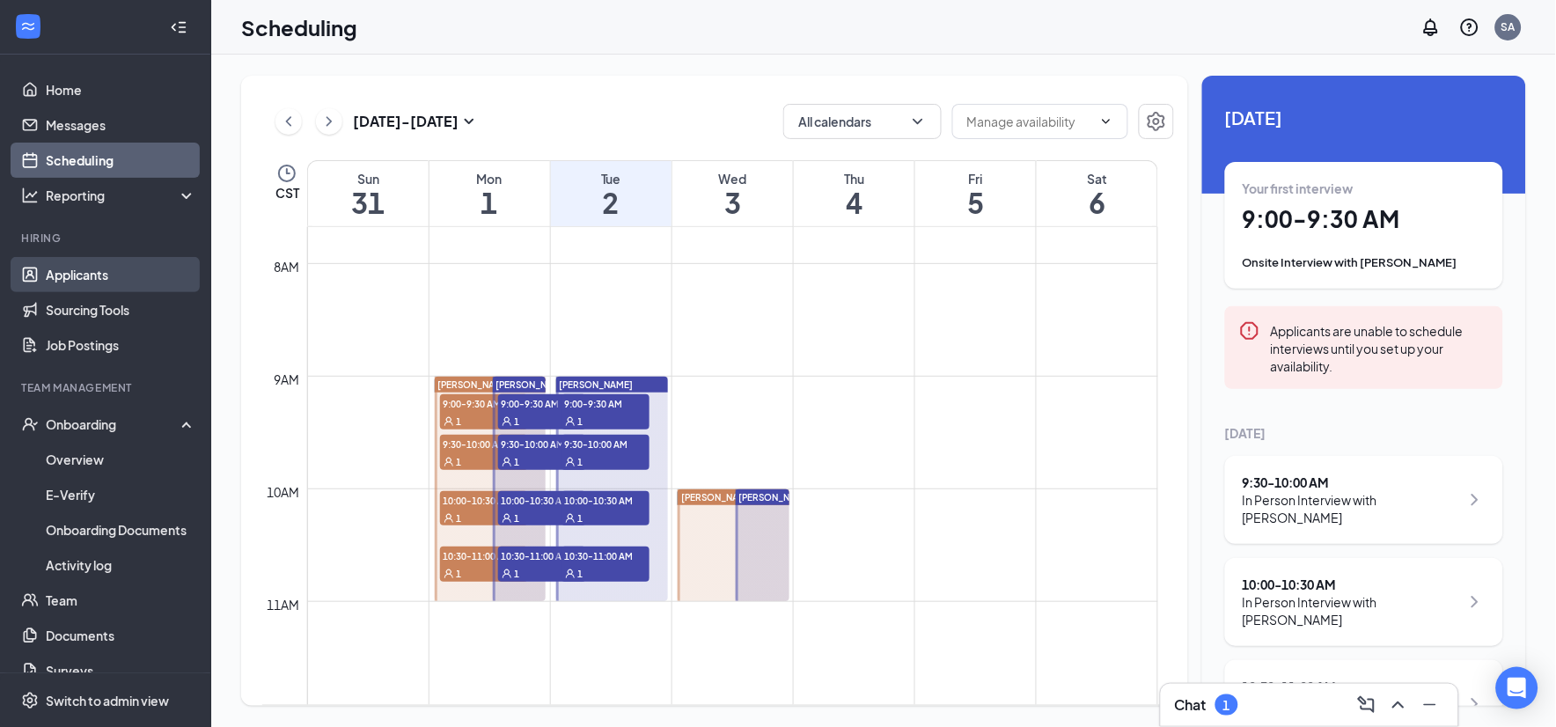
click at [117, 275] on link "Applicants" at bounding box center [121, 274] width 150 height 35
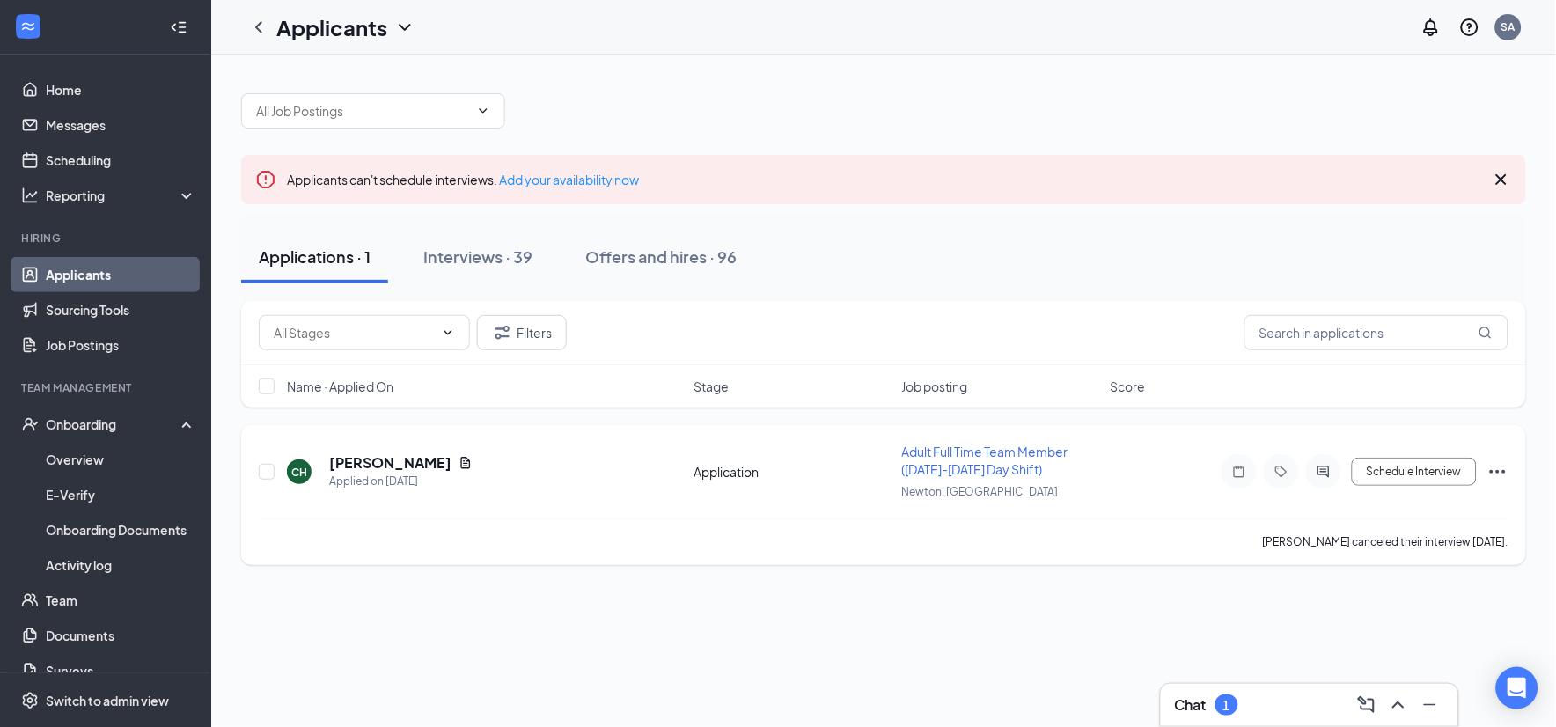
click at [1497, 468] on icon "Ellipses" at bounding box center [1497, 471] width 21 height 21
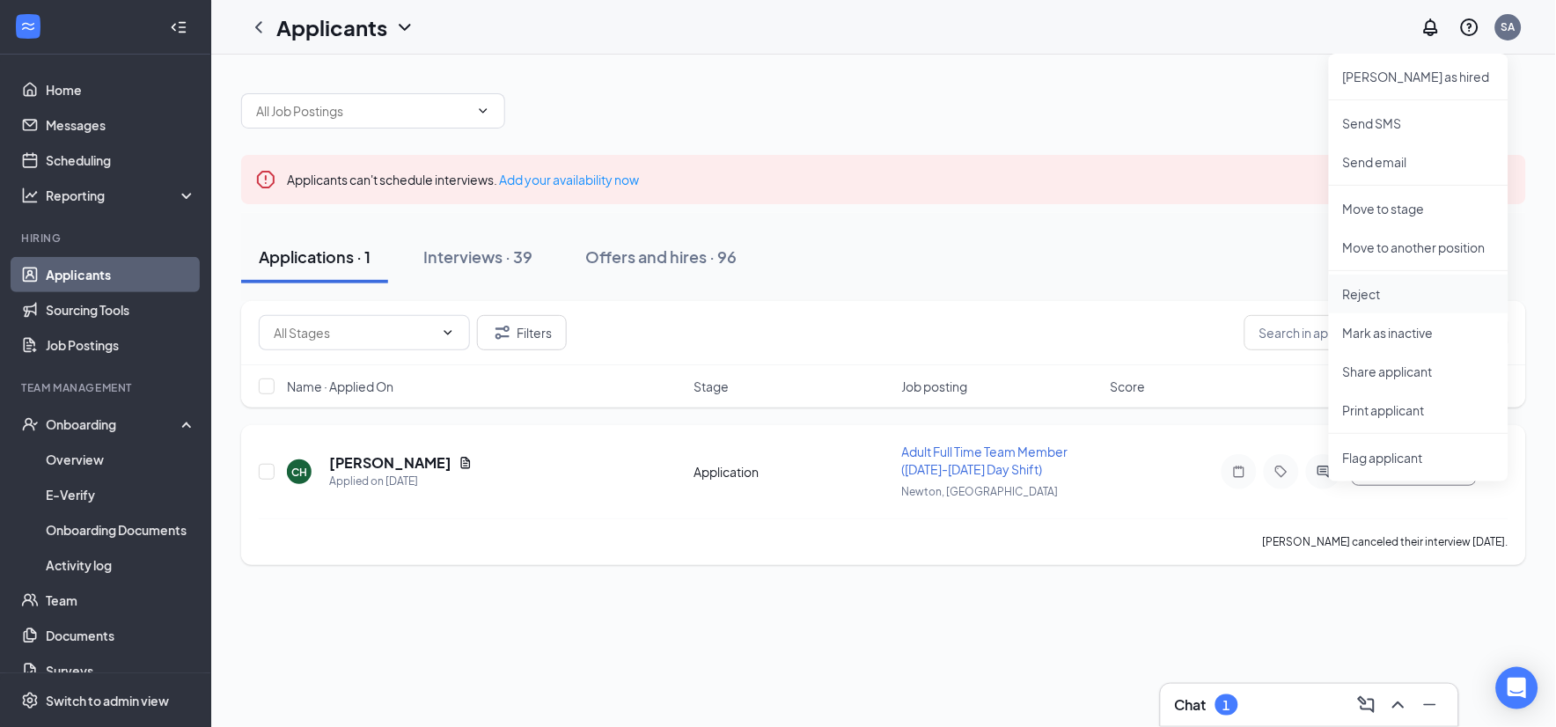
click at [1412, 292] on p "Reject" at bounding box center [1418, 294] width 151 height 18
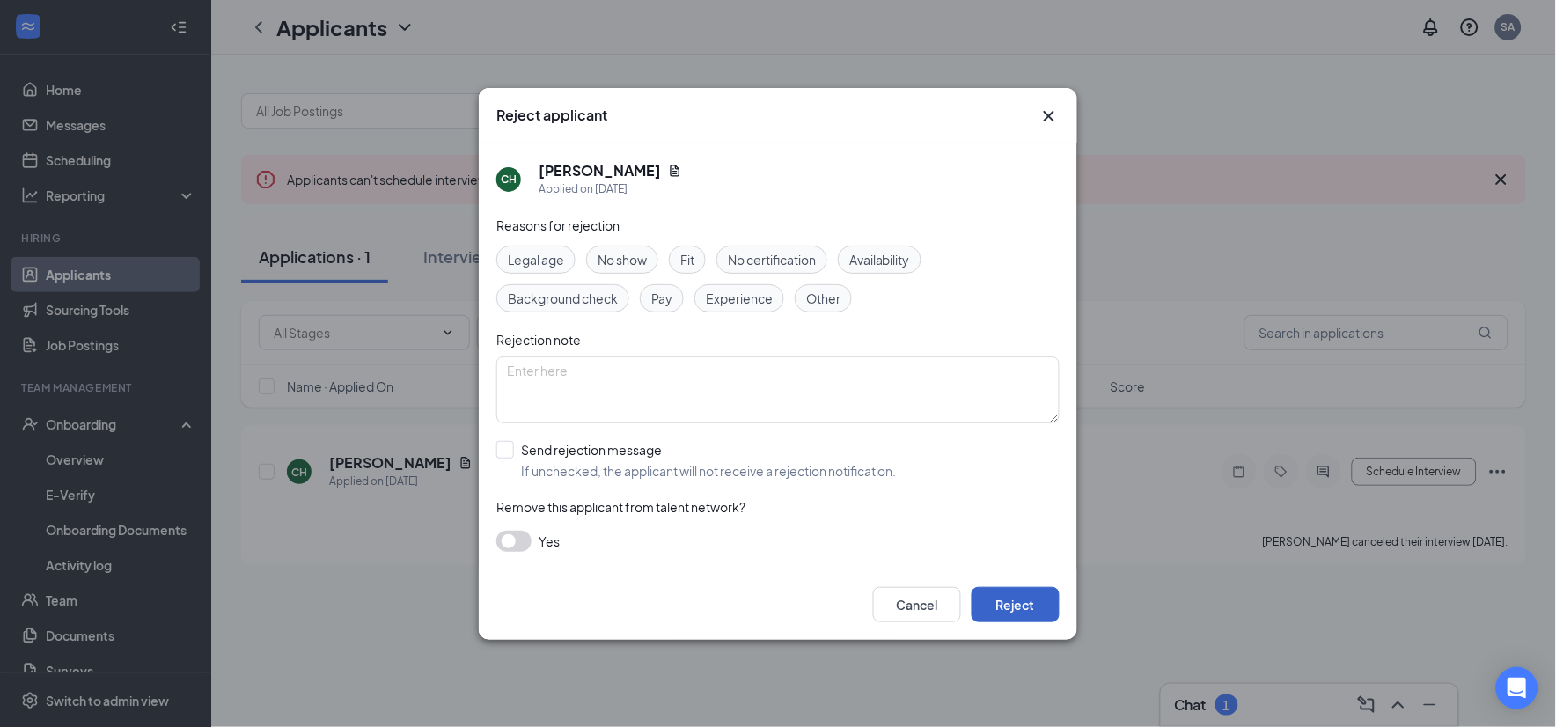
click at [1045, 601] on button "Reject" at bounding box center [1015, 604] width 88 height 35
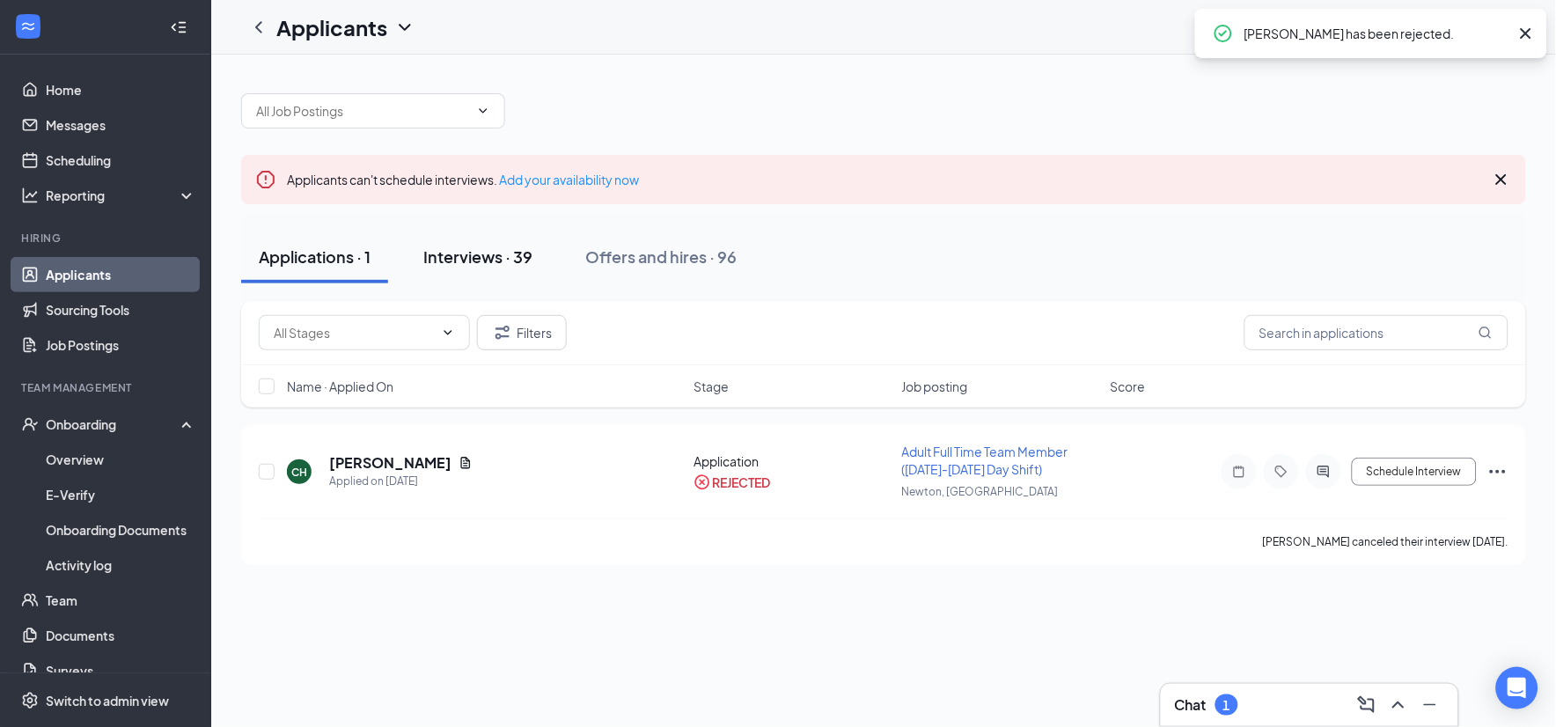
click at [509, 257] on div "Interviews · 39" at bounding box center [477, 257] width 109 height 22
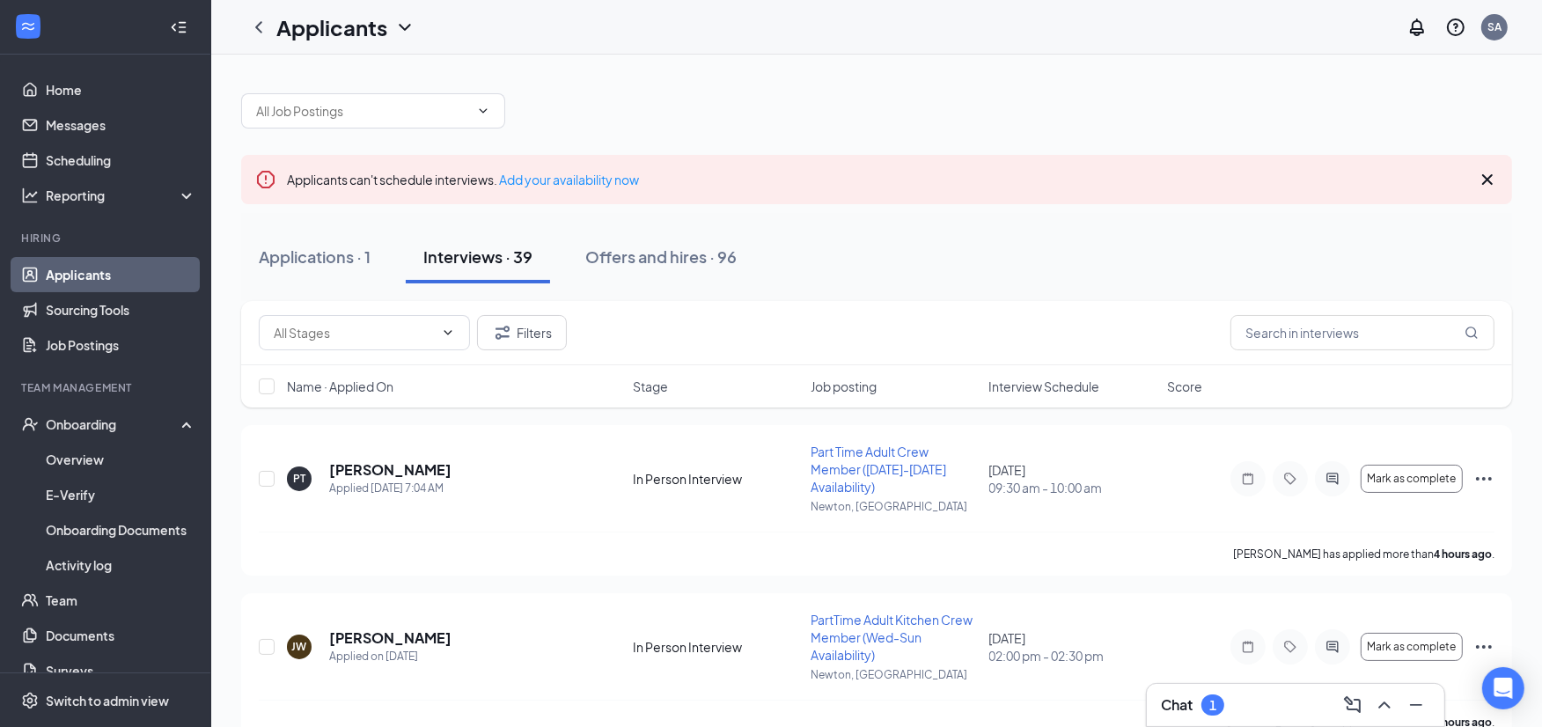
click at [845, 108] on div at bounding box center [876, 102] width 1271 height 53
click at [661, 264] on div "Offers and hires · 96" at bounding box center [660, 257] width 151 height 22
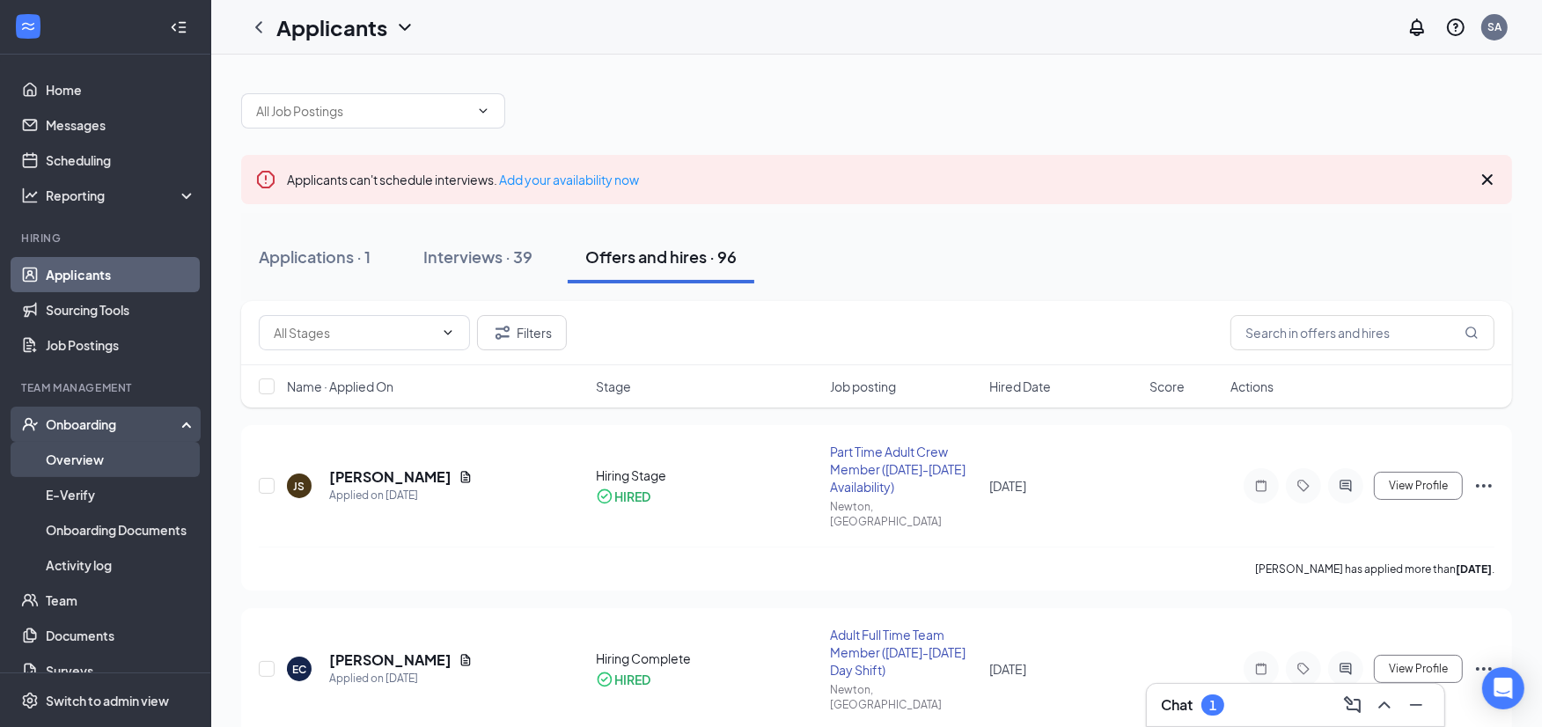
click at [125, 466] on link "Overview" at bounding box center [121, 459] width 150 height 35
